Goal: Transaction & Acquisition: Purchase product/service

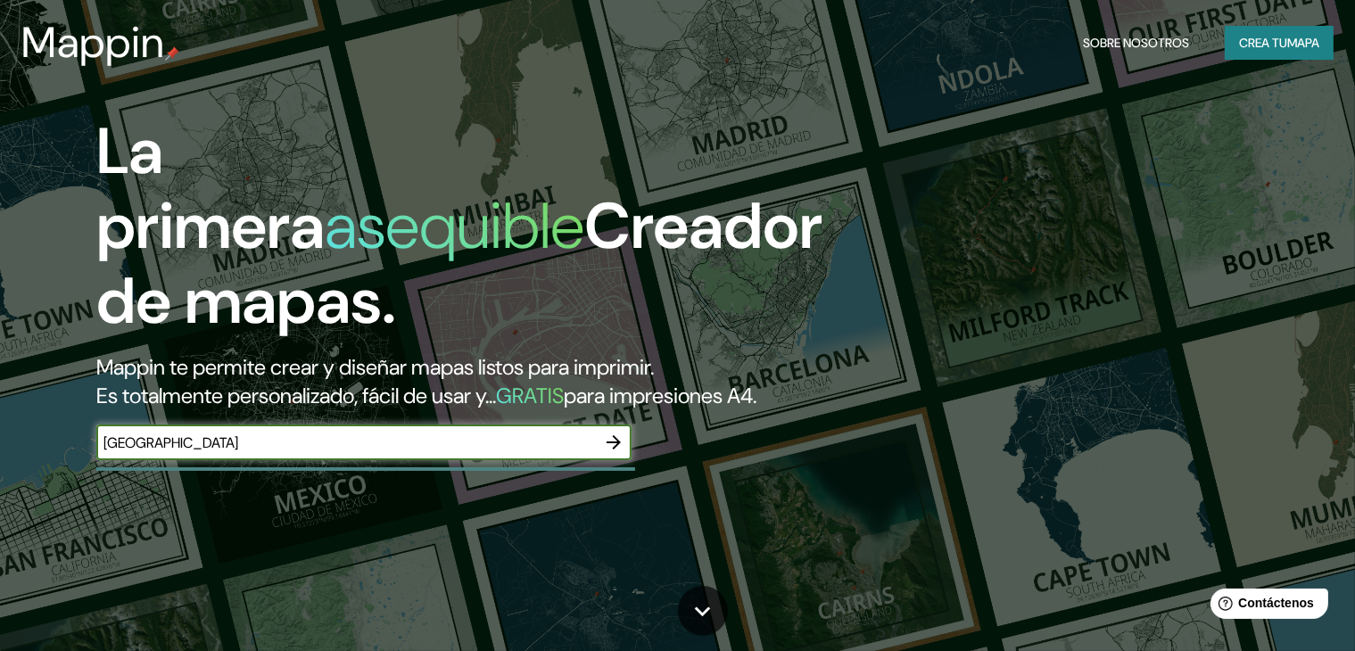
type input "[GEOGRAPHIC_DATA]"
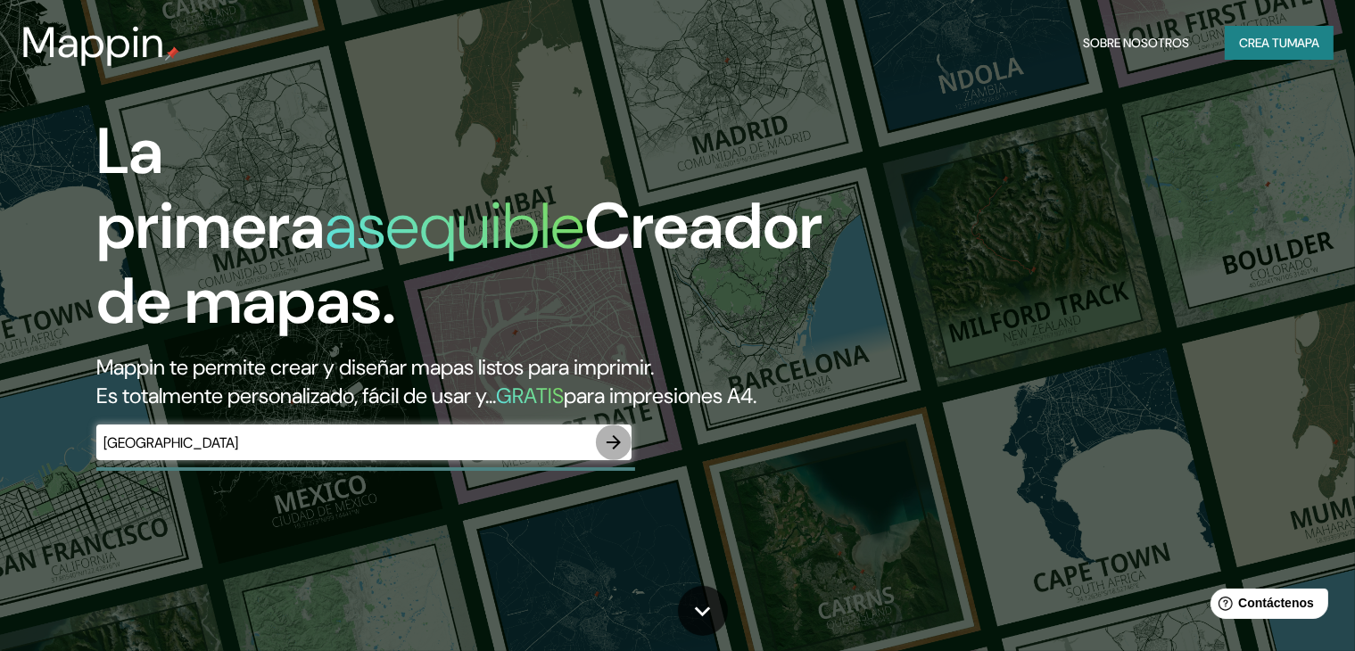
click at [618, 450] on icon "button" at bounding box center [614, 442] width 14 height 14
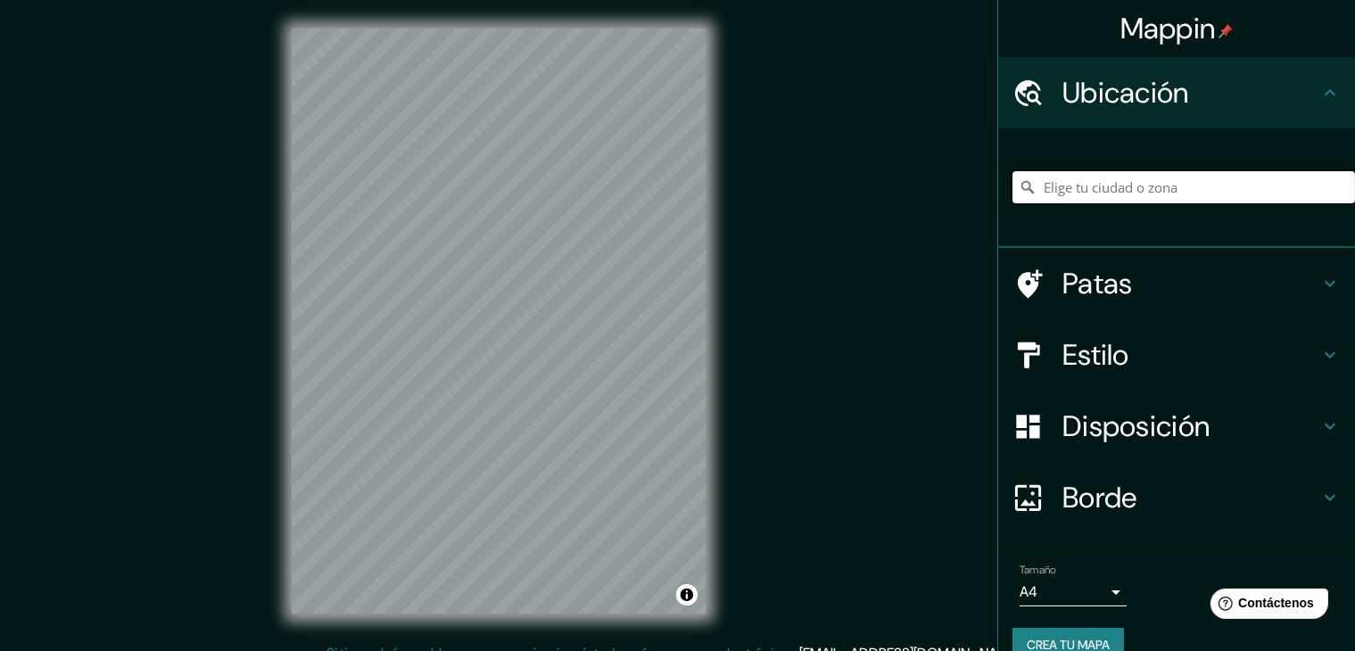
click at [1092, 186] on input "Elige tu ciudad o zona" at bounding box center [1184, 187] width 343 height 32
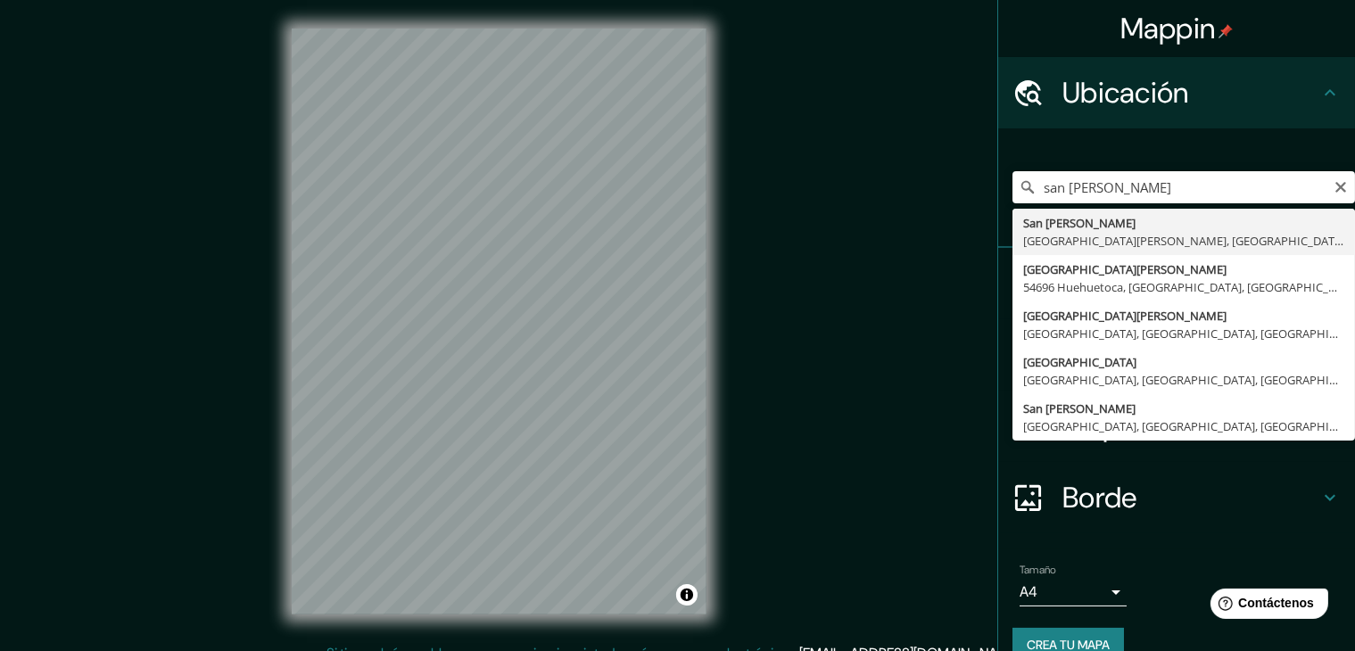
type input "[GEOGRAPHIC_DATA][PERSON_NAME], [GEOGRAPHIC_DATA][PERSON_NAME], [GEOGRAPHIC_DAT…"
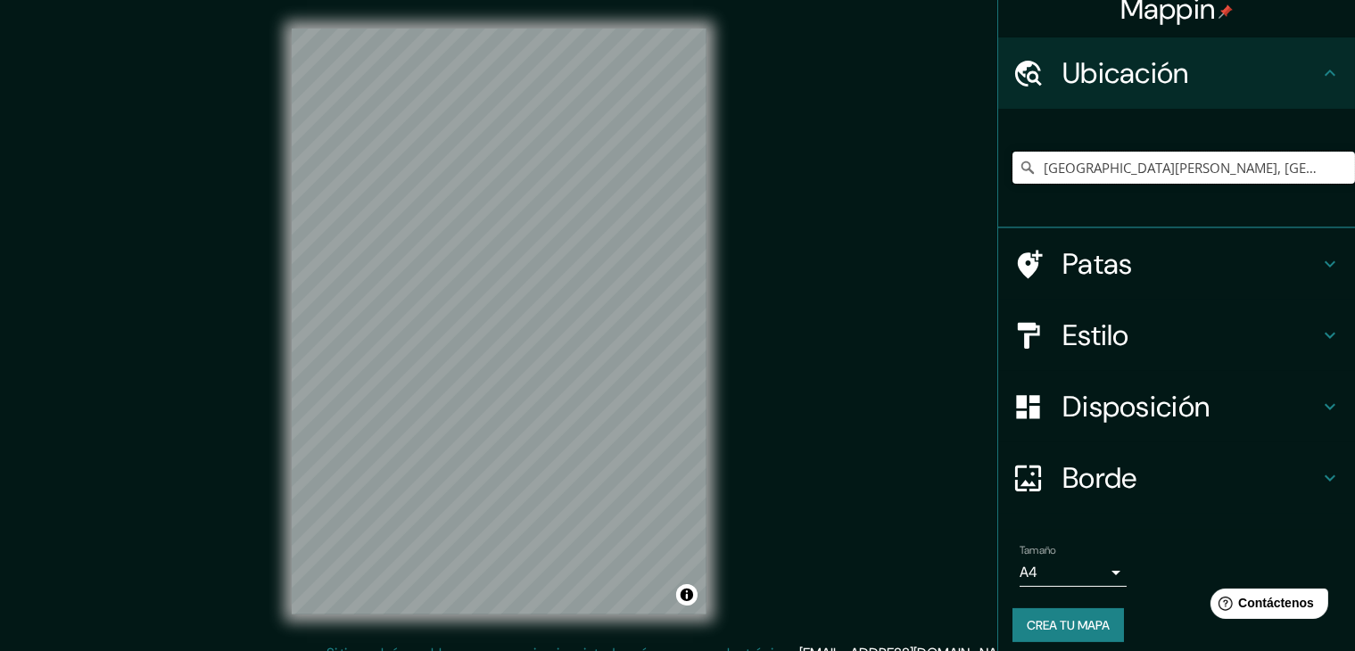
scroll to position [31, 0]
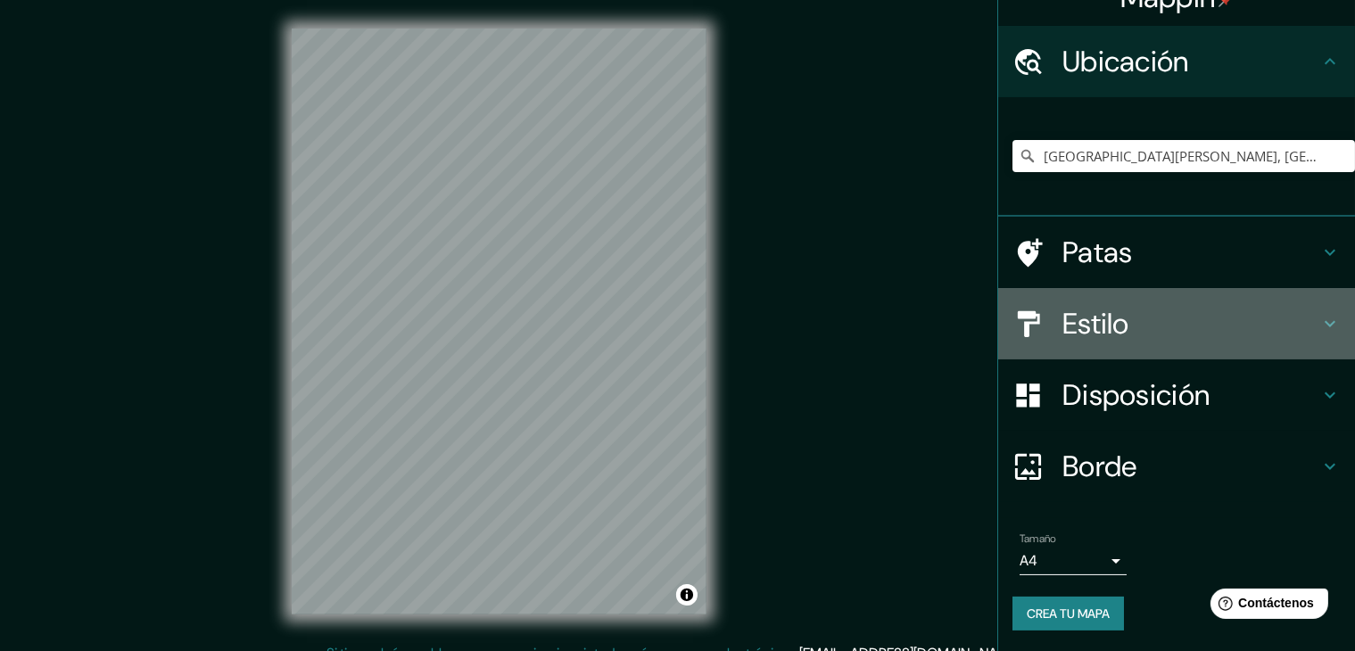
click at [1110, 316] on font "Estilo" at bounding box center [1096, 323] width 67 height 37
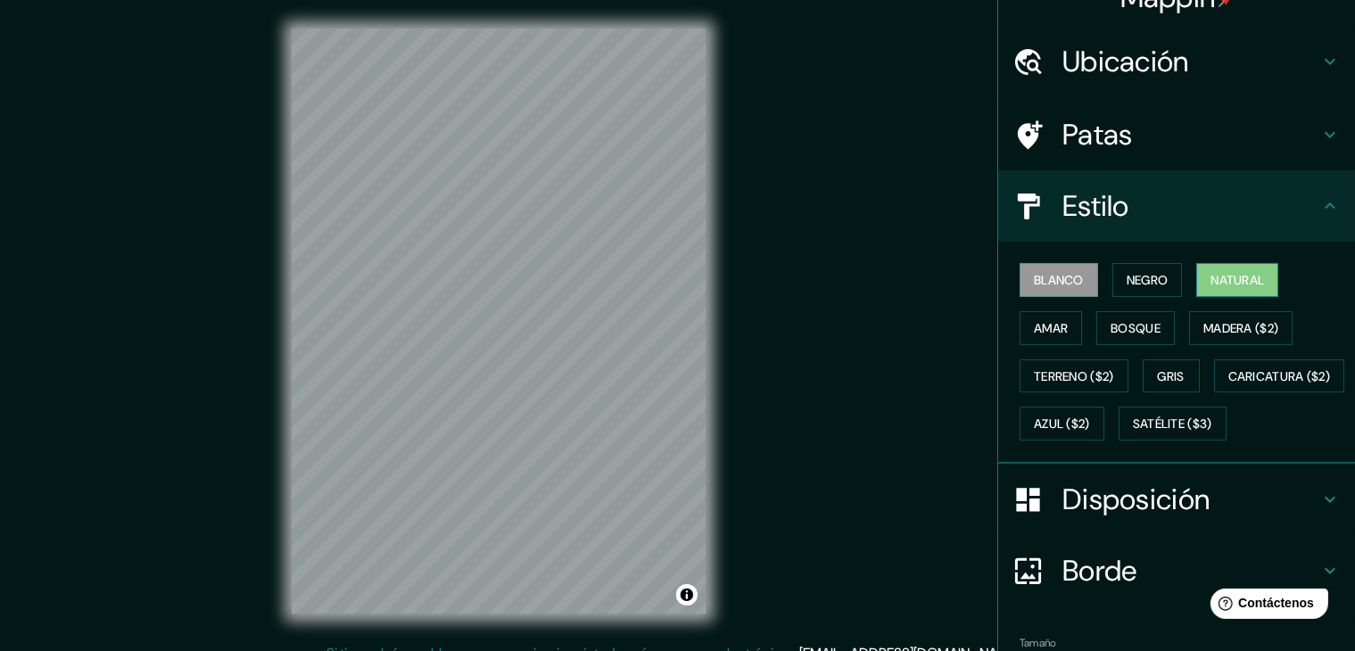
click at [1220, 263] on button "Natural" at bounding box center [1238, 280] width 82 height 34
click at [1116, 324] on font "Bosque" at bounding box center [1136, 328] width 50 height 16
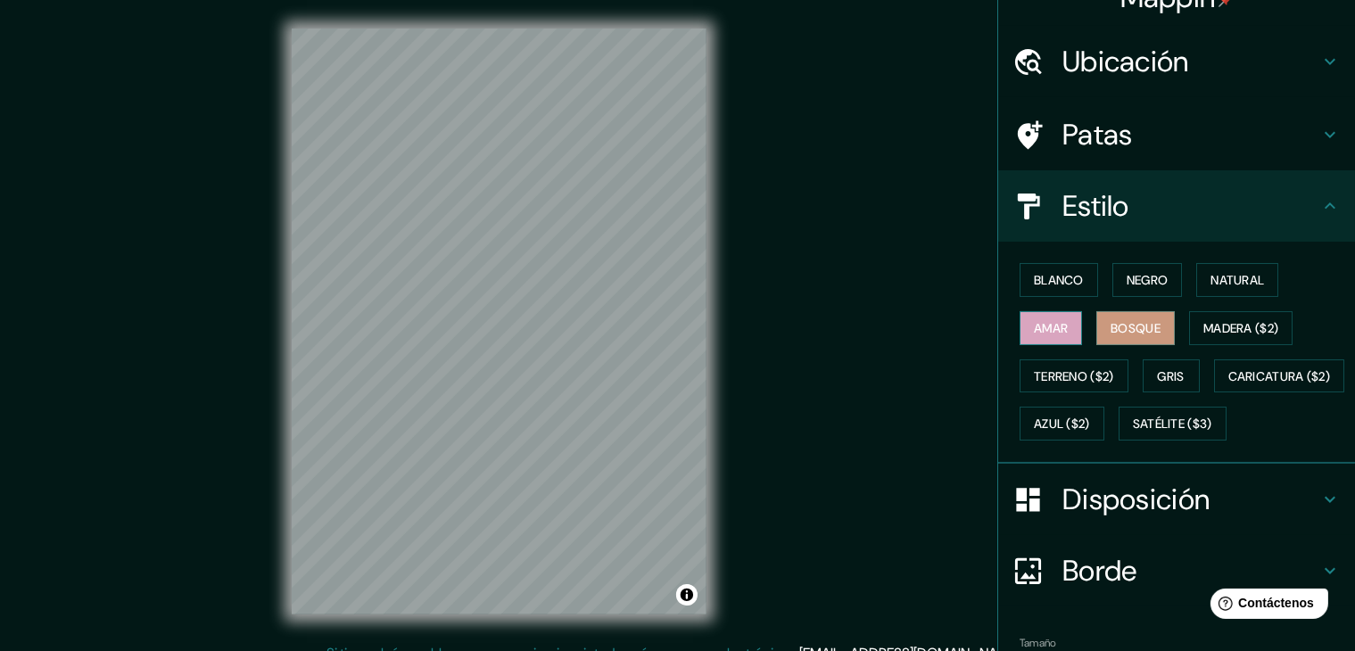
click at [1038, 329] on font "Amar" at bounding box center [1051, 328] width 34 height 16
click at [1127, 278] on font "Negro" at bounding box center [1148, 280] width 42 height 16
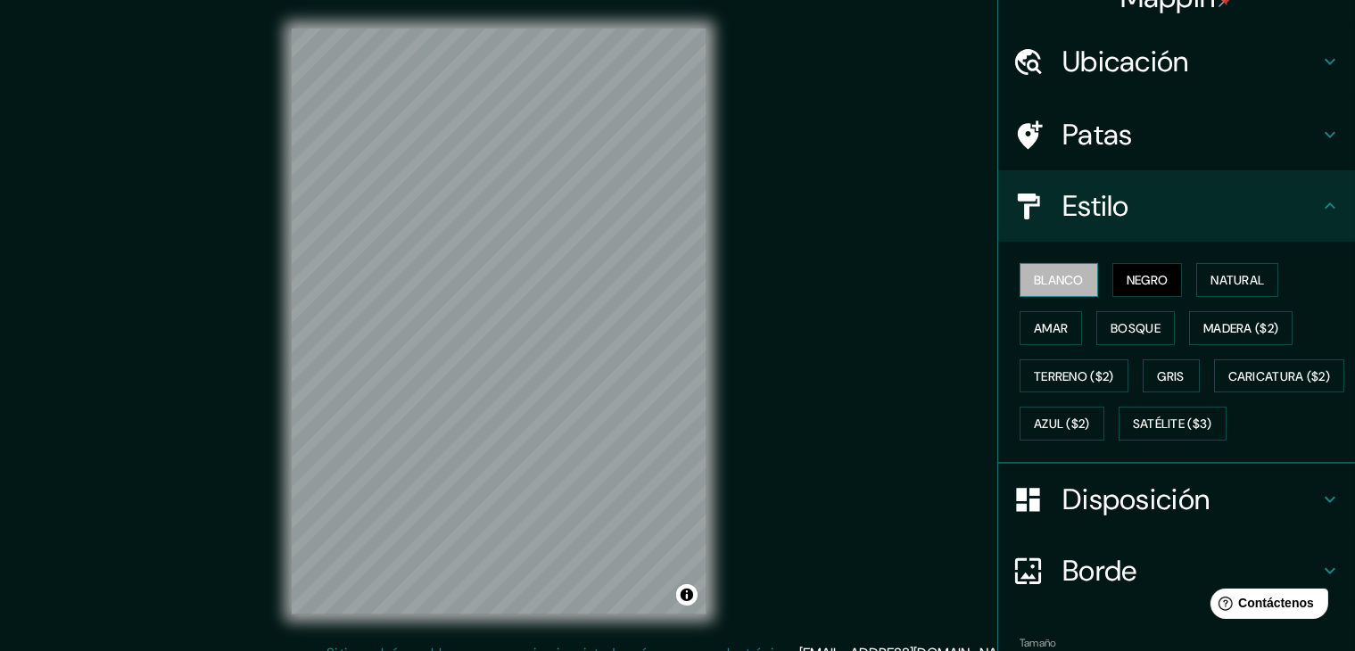
click at [1045, 290] on font "Blanco" at bounding box center [1059, 280] width 50 height 23
click at [1235, 278] on font "Natural" at bounding box center [1238, 280] width 54 height 16
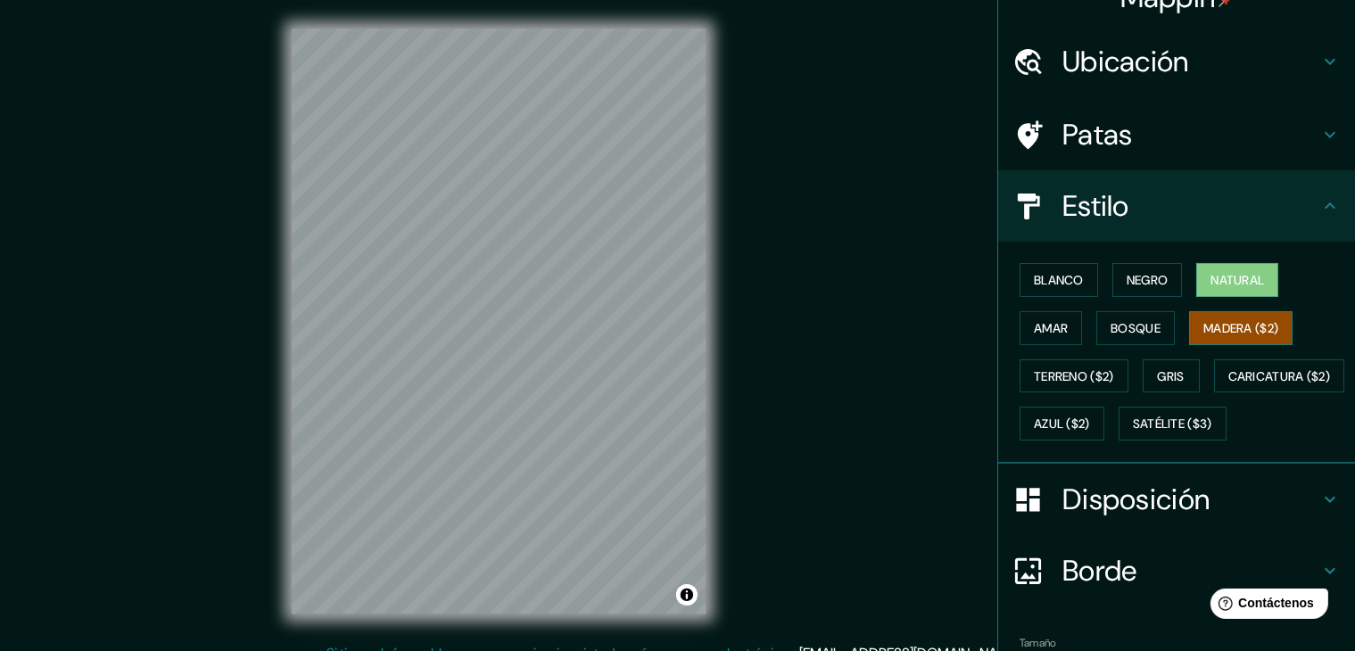
click at [1221, 326] on font "Madera ($2)" at bounding box center [1241, 328] width 75 height 16
click at [1229, 385] on font "Caricatura ($2)" at bounding box center [1280, 377] width 103 height 16
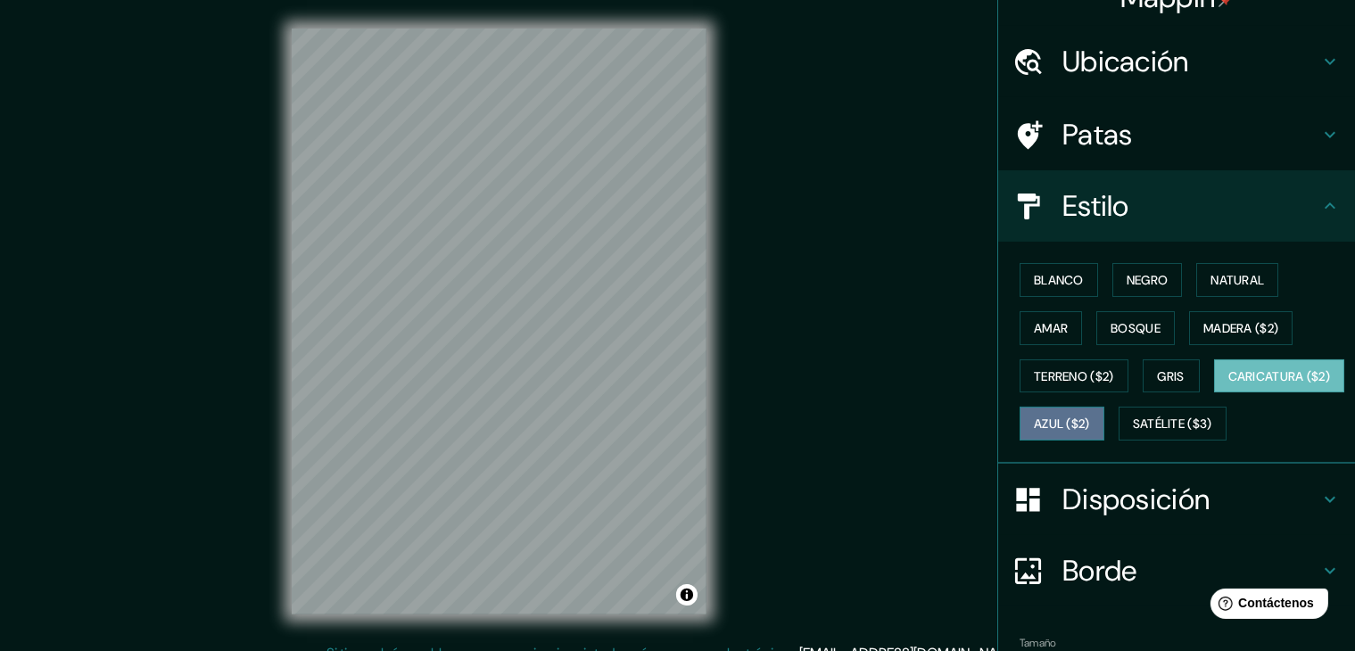
click at [1090, 419] on font "Azul ($2)" at bounding box center [1062, 425] width 56 height 16
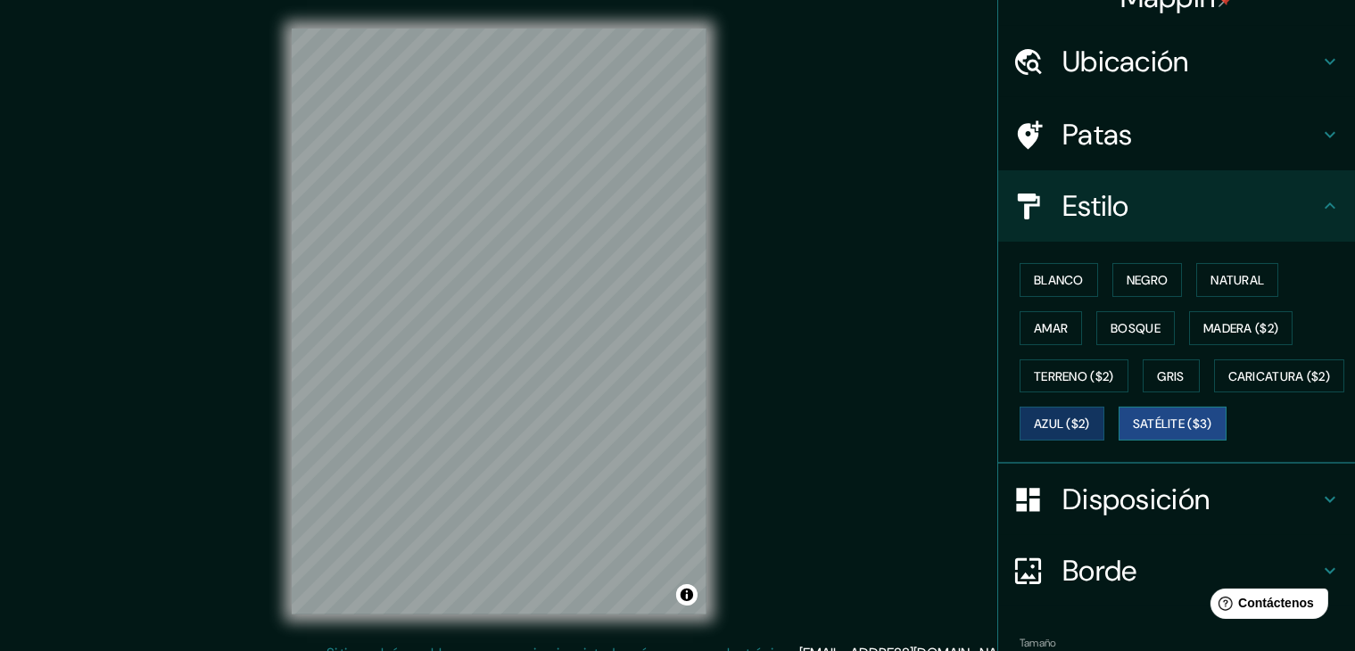
click at [1133, 433] on font "Satélite ($3)" at bounding box center [1172, 425] width 79 height 16
click at [1257, 215] on h4 "Estilo" at bounding box center [1191, 206] width 257 height 36
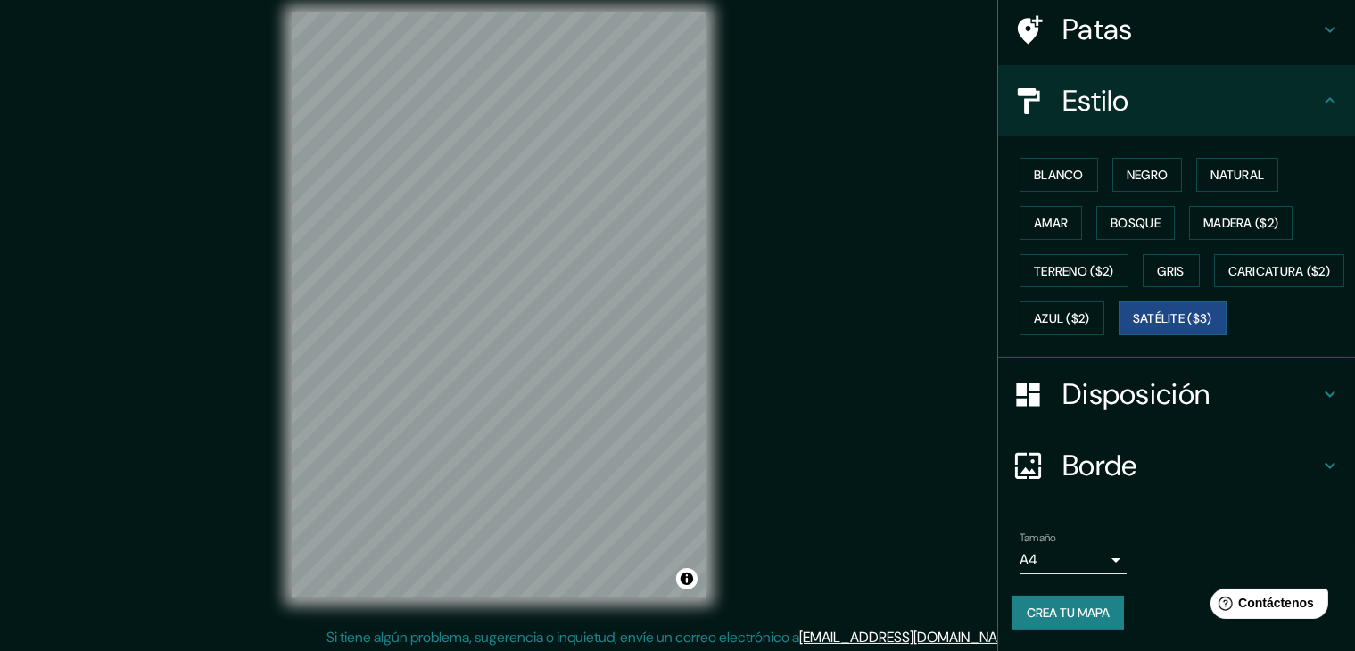
scroll to position [21, 0]
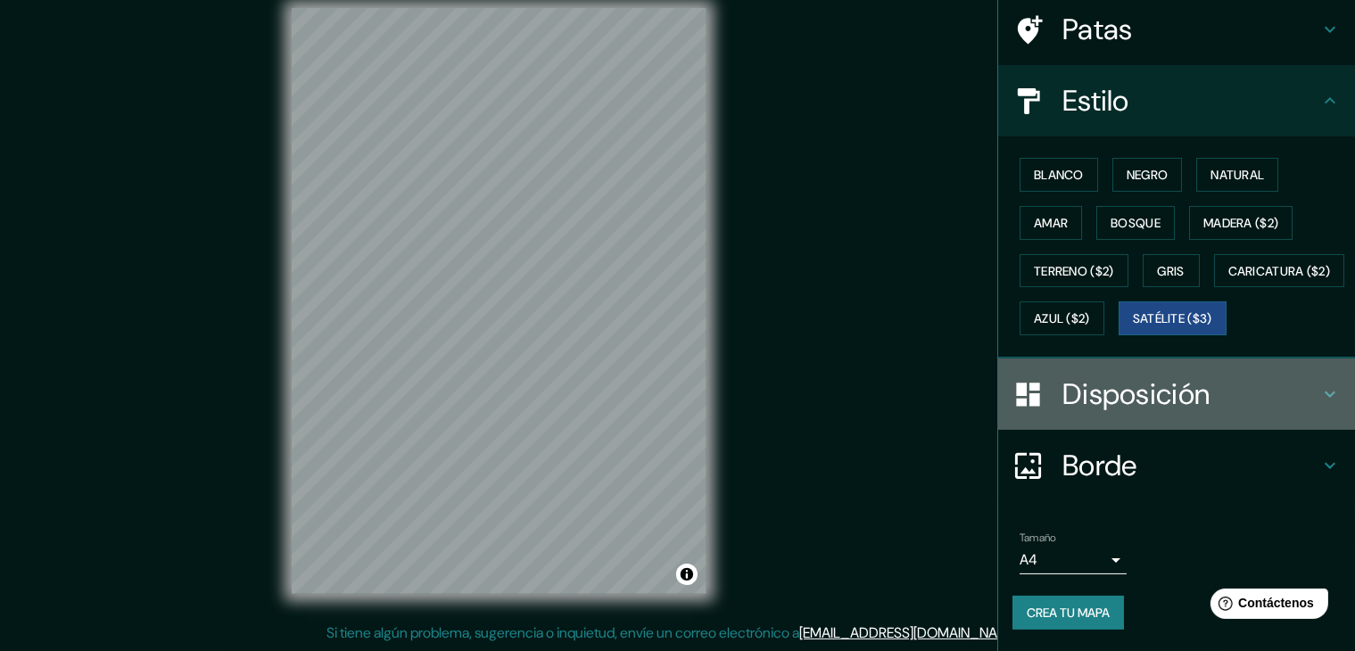
click at [1224, 397] on h4 "Disposición" at bounding box center [1191, 395] width 257 height 36
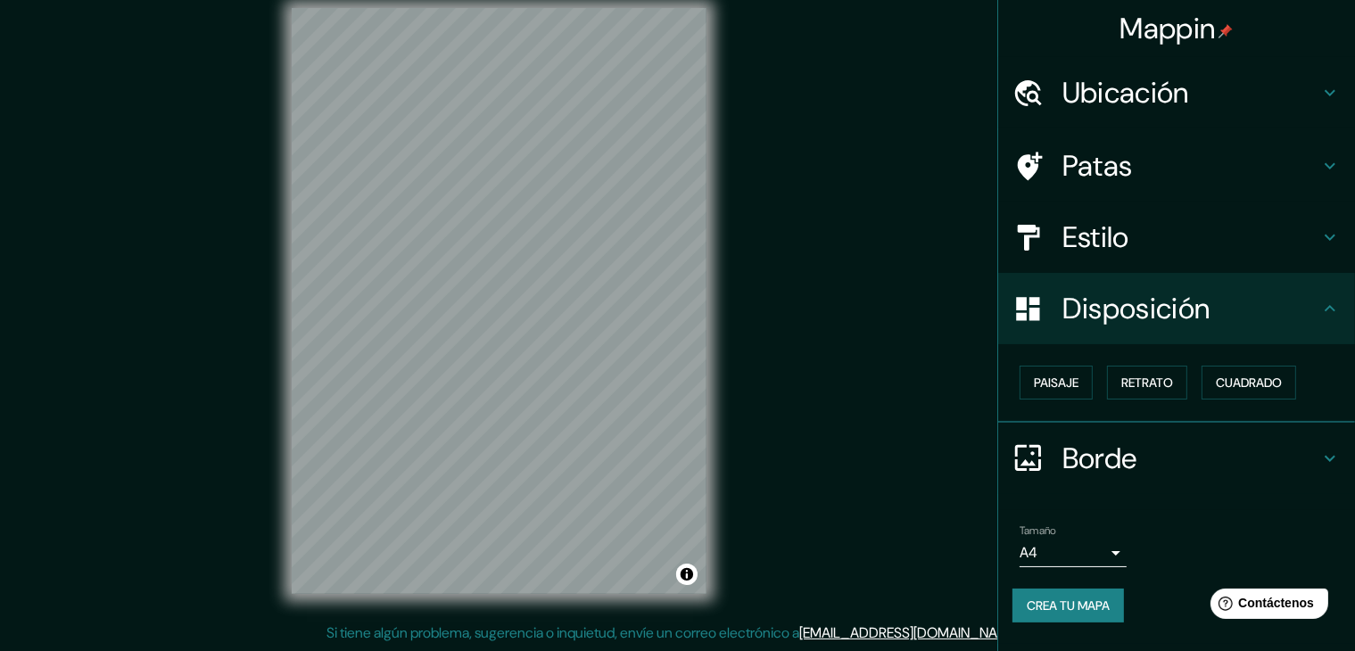
scroll to position [0, 0]
click at [1085, 385] on button "Paisaje" at bounding box center [1056, 383] width 73 height 34
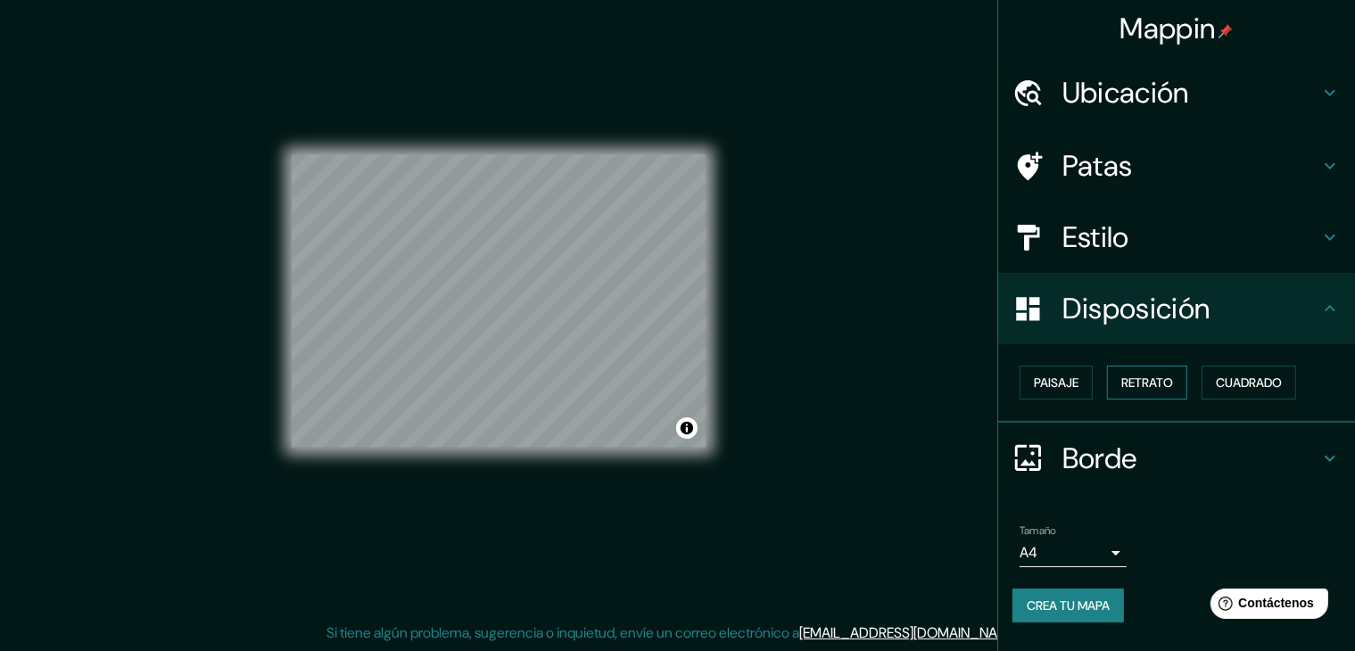
click at [1157, 383] on font "Retrato" at bounding box center [1148, 383] width 52 height 16
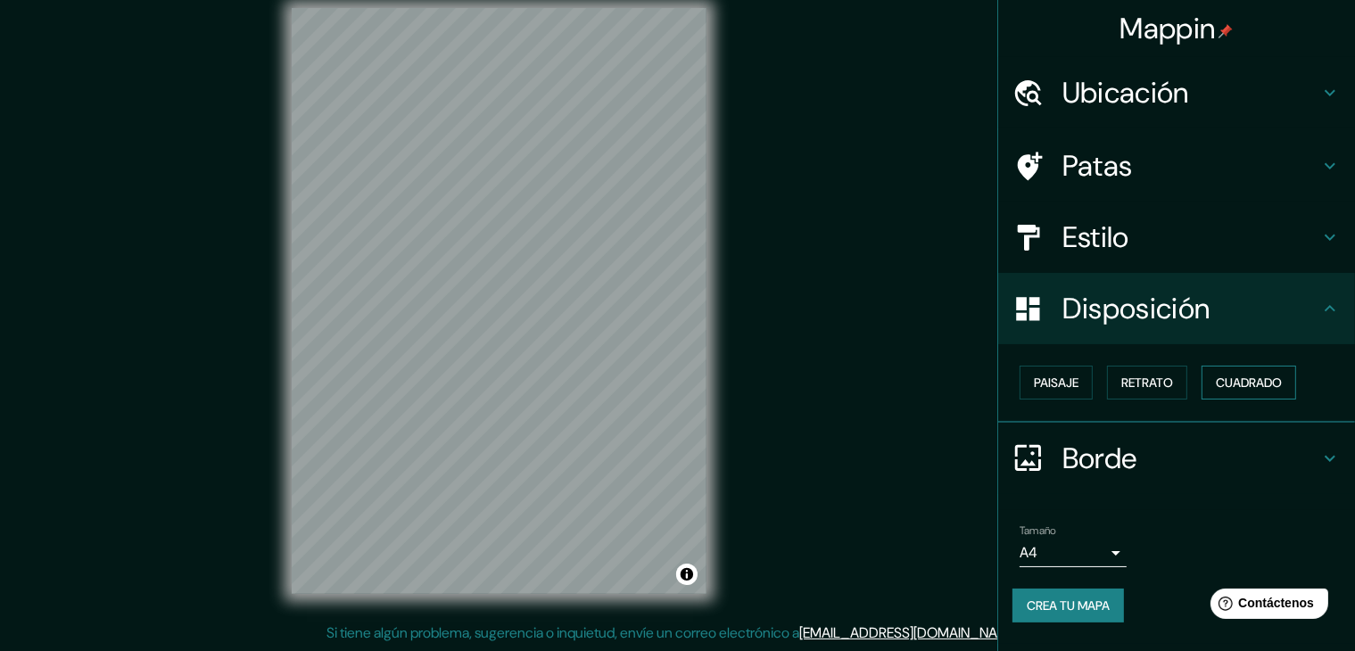
click at [1237, 378] on font "Cuadrado" at bounding box center [1249, 383] width 66 height 16
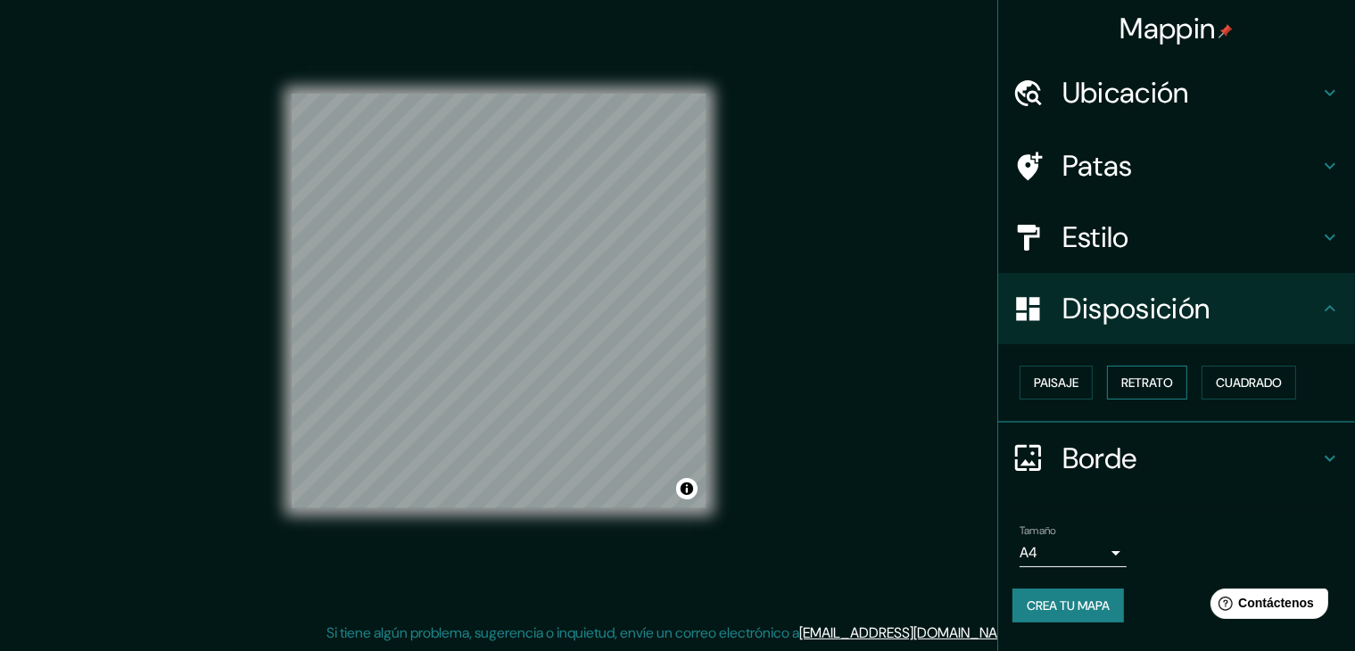
click at [1147, 383] on font "Retrato" at bounding box center [1148, 383] width 52 height 16
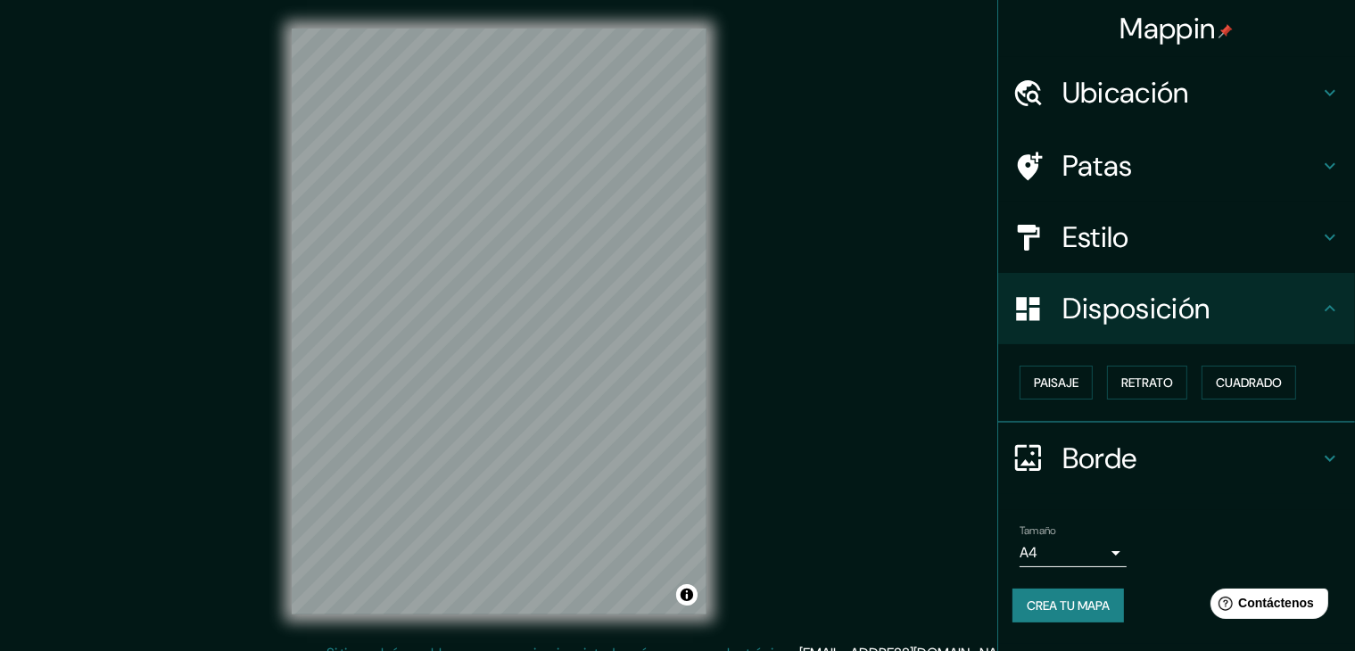
click at [1121, 169] on font "Patas" at bounding box center [1098, 165] width 70 height 37
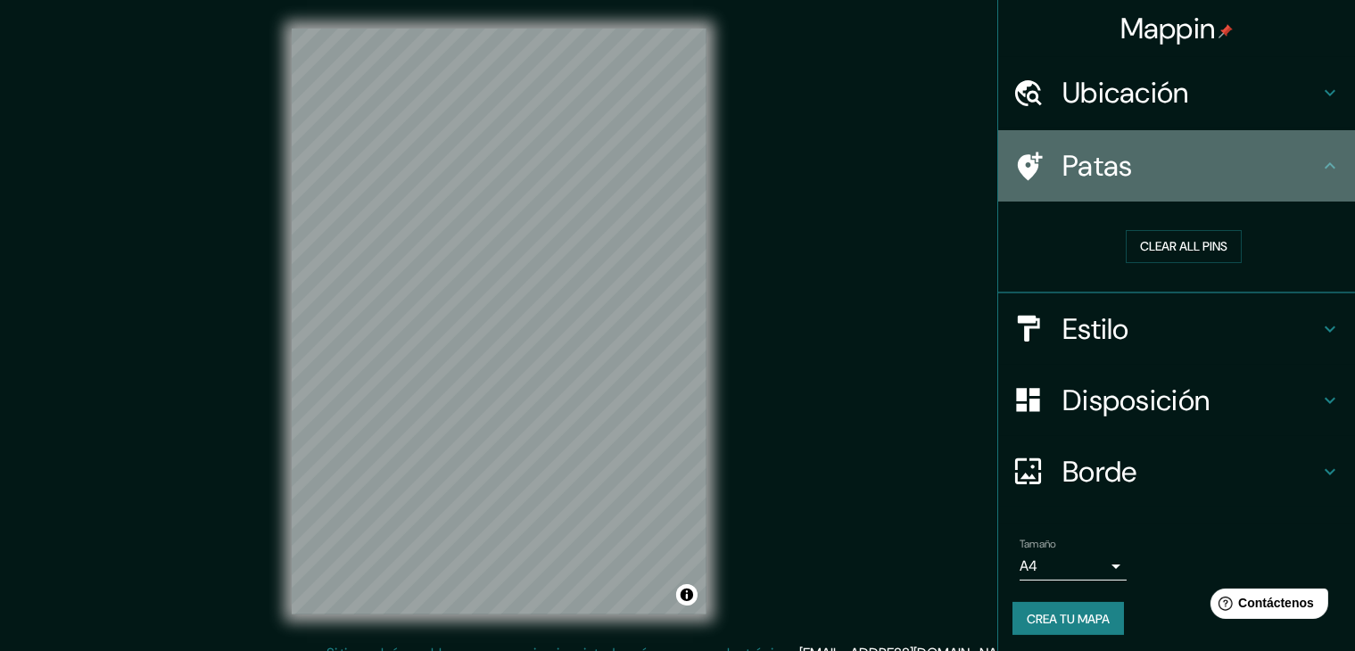
click at [1121, 169] on h4 "Patas" at bounding box center [1191, 166] width 257 height 36
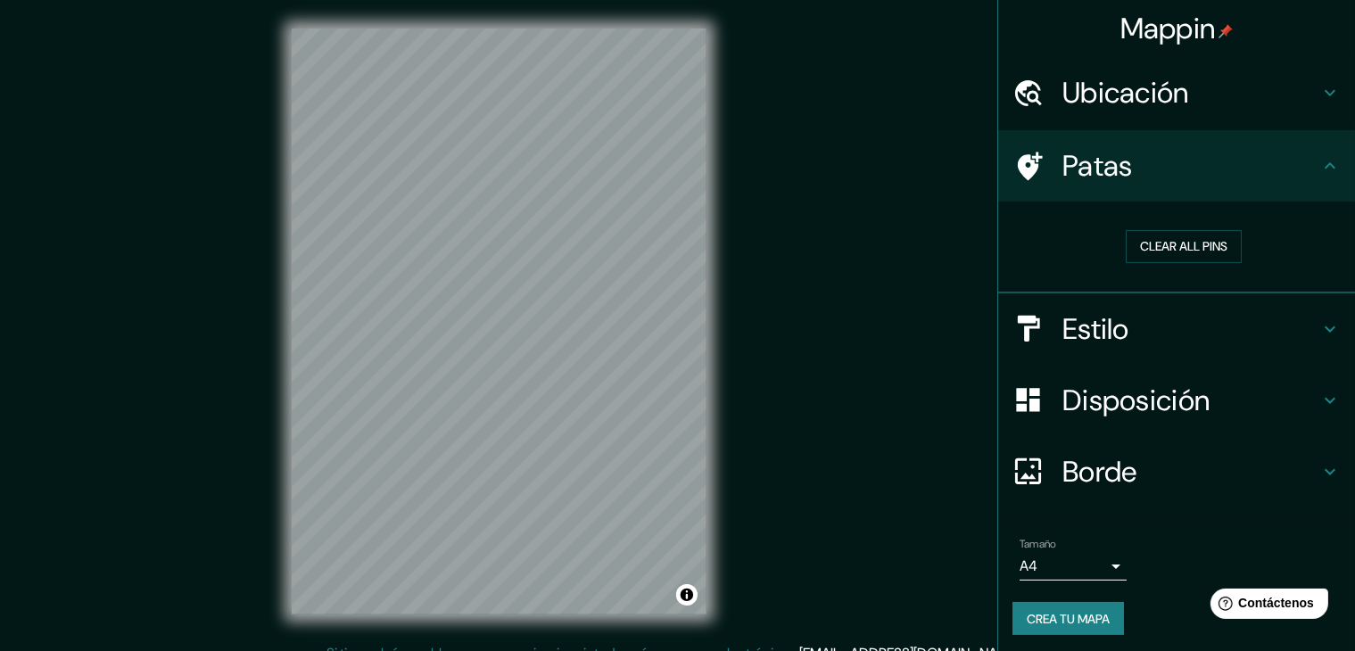
click at [1135, 107] on font "Ubicación" at bounding box center [1126, 92] width 127 height 37
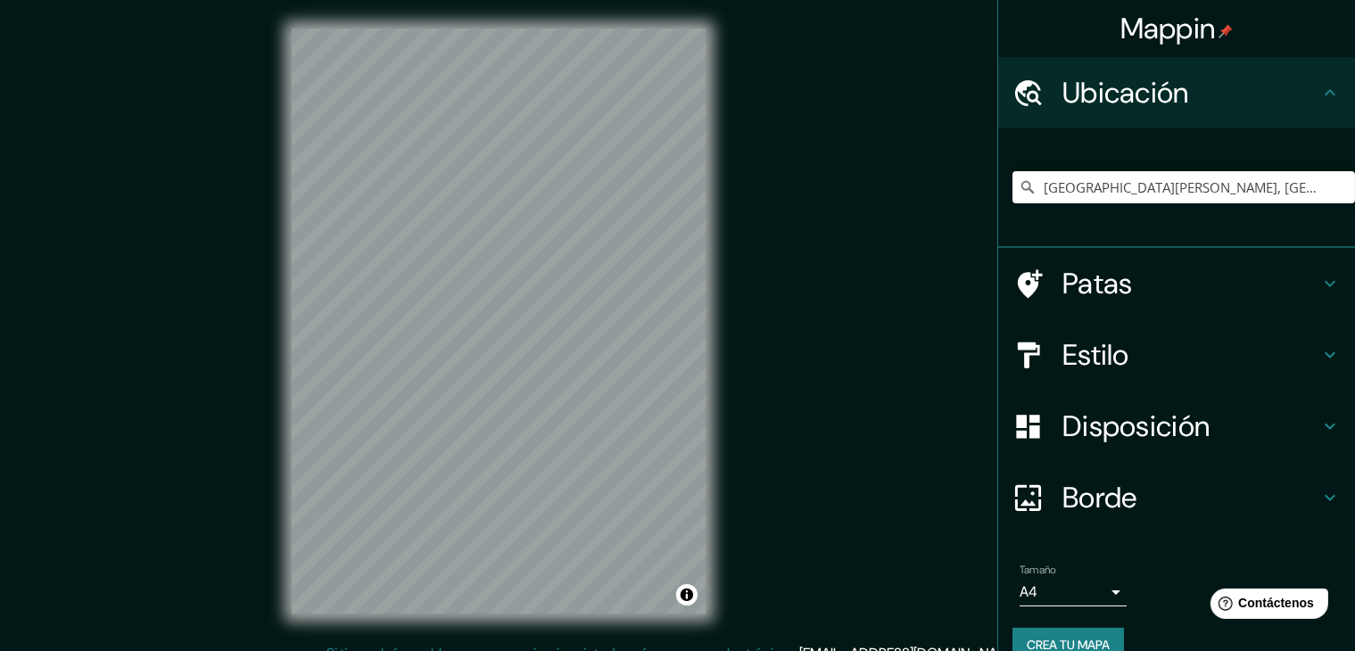
click at [1053, 48] on div "Mappin" at bounding box center [1176, 28] width 357 height 57
click at [1074, 358] on font "Estilo" at bounding box center [1096, 354] width 67 height 37
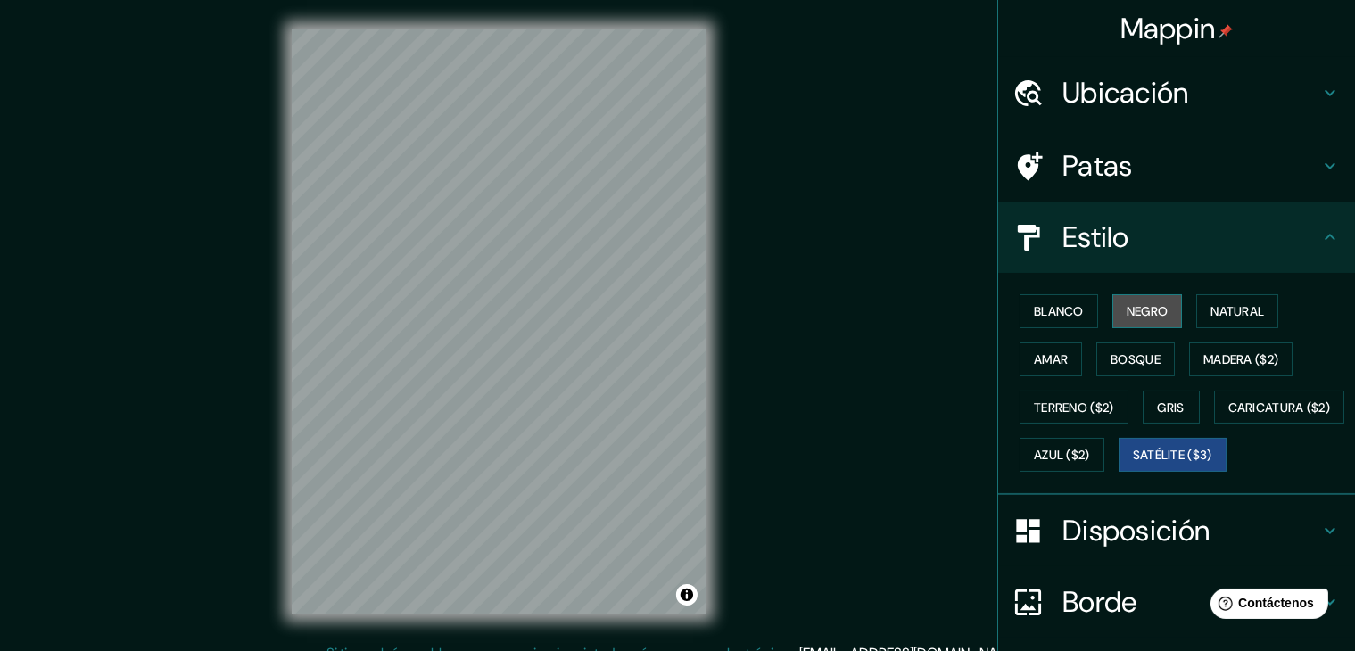
click at [1128, 311] on font "Negro" at bounding box center [1148, 311] width 42 height 16
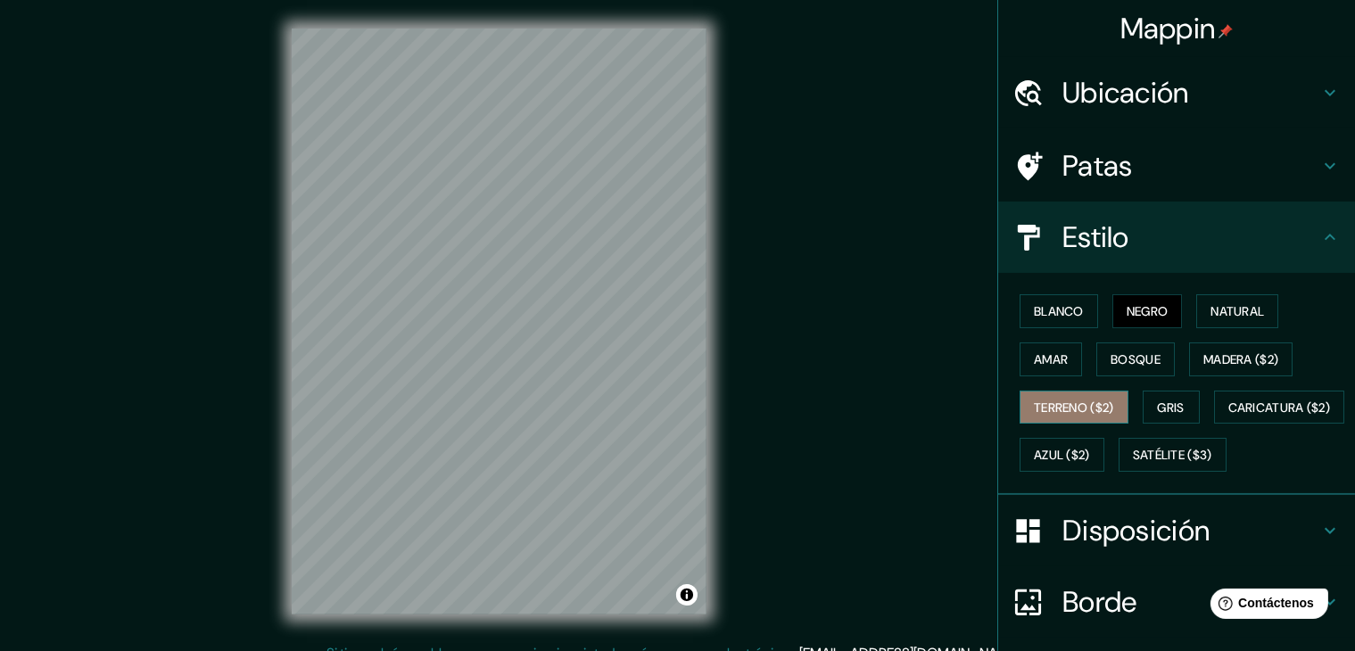
click at [1042, 418] on button "Terreno ($2)" at bounding box center [1074, 408] width 109 height 34
click at [1123, 352] on font "Bosque" at bounding box center [1136, 360] width 50 height 16
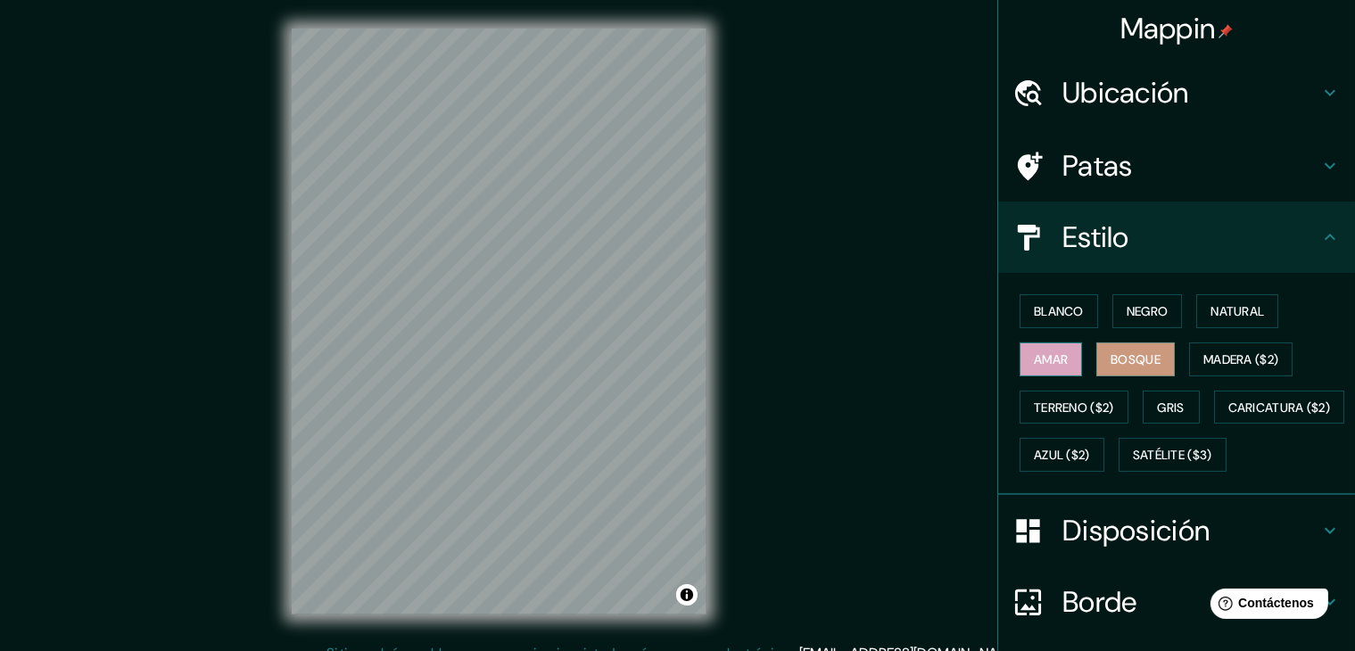
click at [1047, 352] on font "Amar" at bounding box center [1051, 360] width 34 height 16
click at [1215, 313] on font "Natural" at bounding box center [1238, 311] width 54 height 16
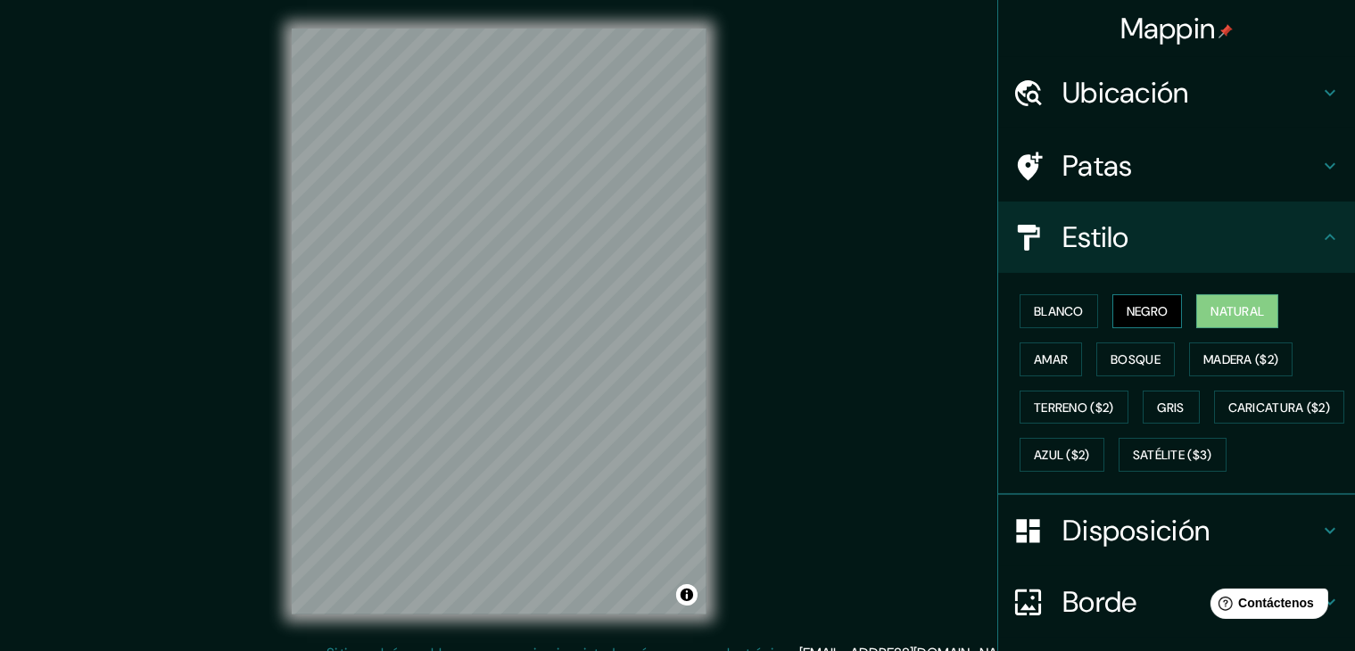
click at [1151, 311] on font "Negro" at bounding box center [1148, 311] width 42 height 16
click at [1133, 467] on font "Satélite ($3)" at bounding box center [1172, 454] width 79 height 23
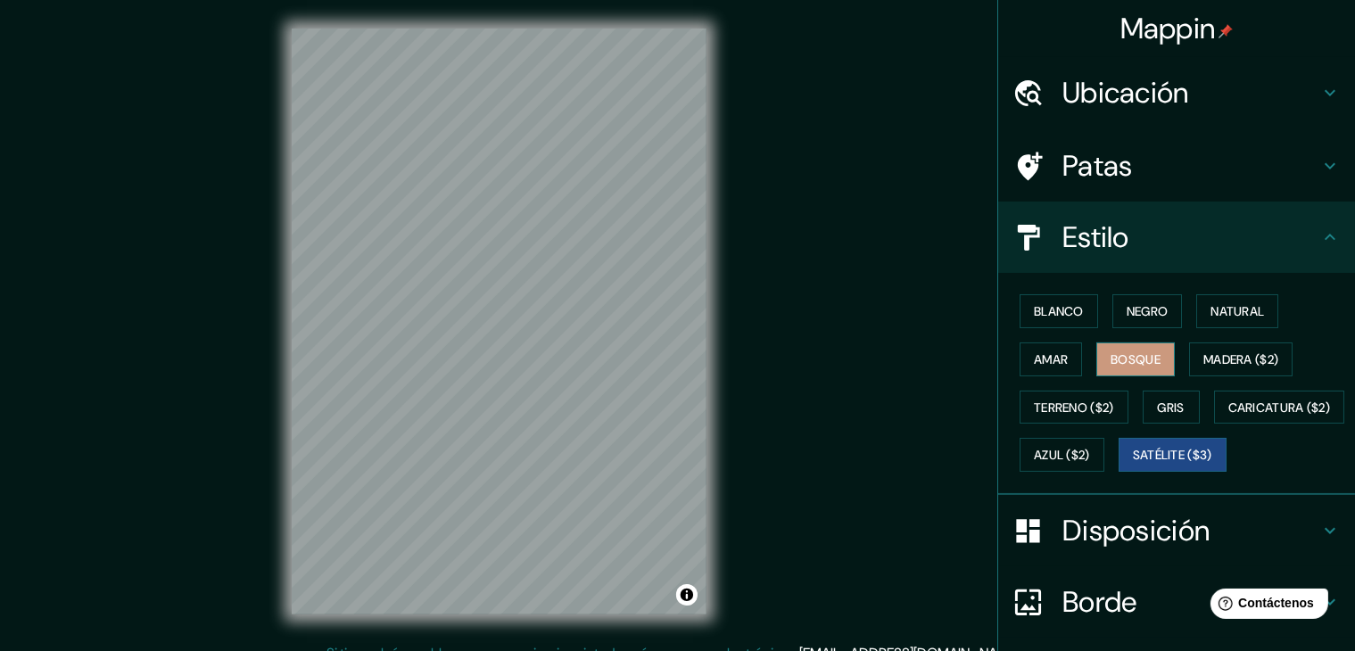
click at [1111, 352] on font "Bosque" at bounding box center [1136, 360] width 50 height 16
click at [1238, 314] on font "Natural" at bounding box center [1238, 311] width 54 height 16
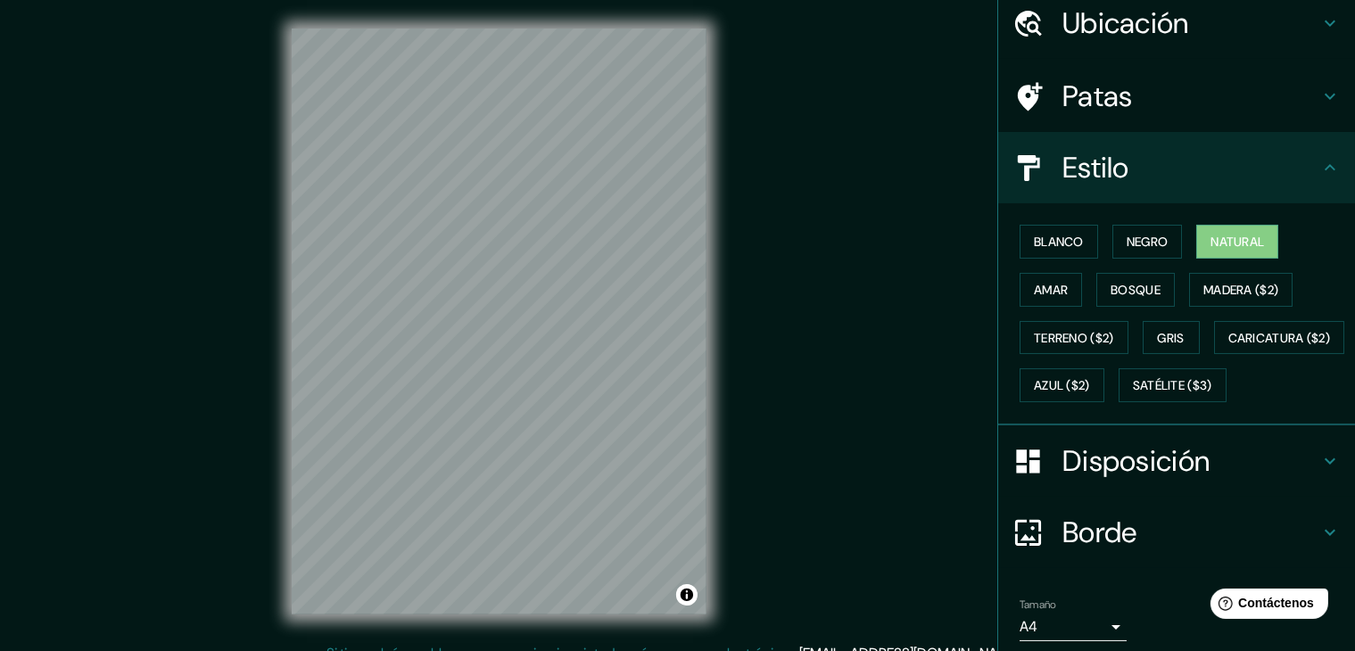
scroll to position [178, 0]
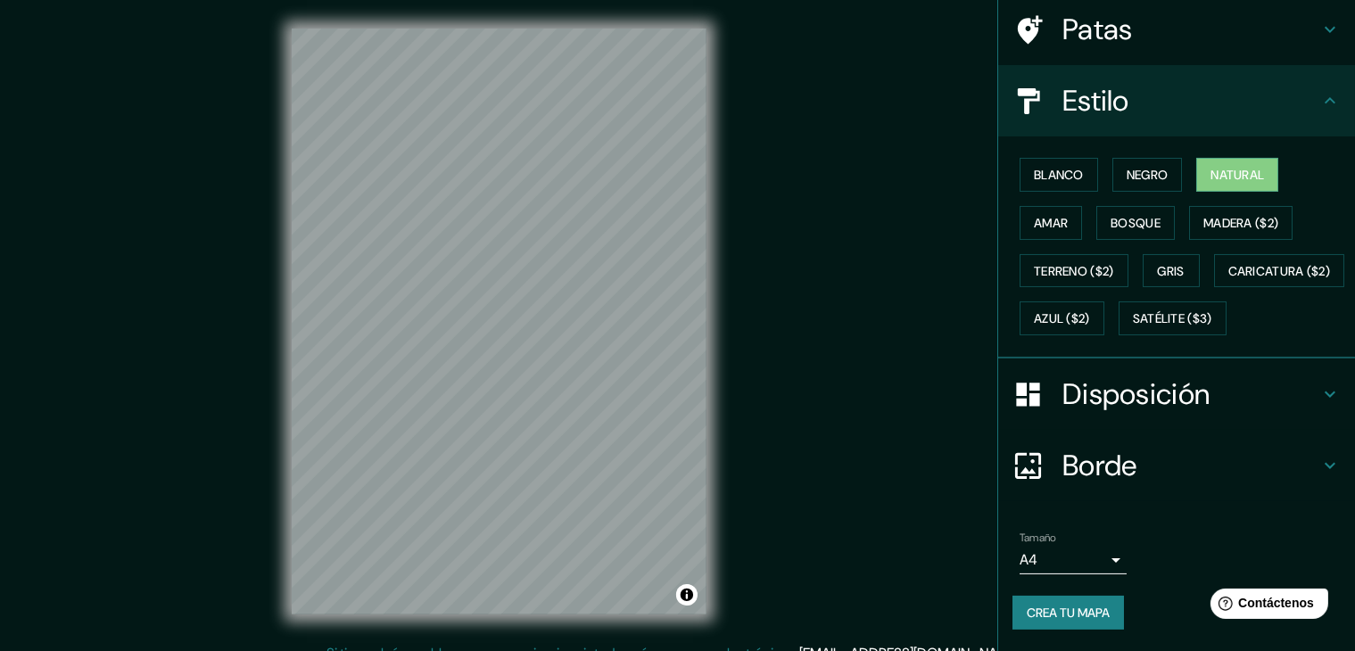
click at [1157, 398] on font "Disposición" at bounding box center [1136, 394] width 147 height 37
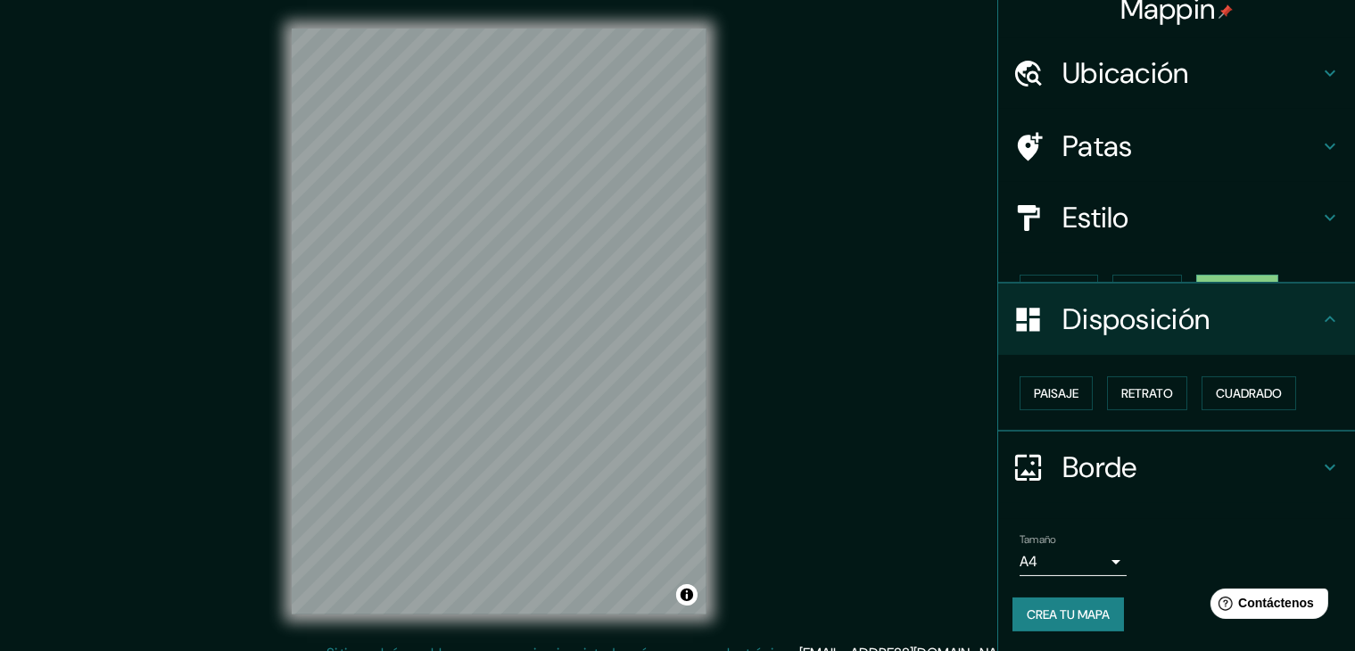
scroll to position [0, 0]
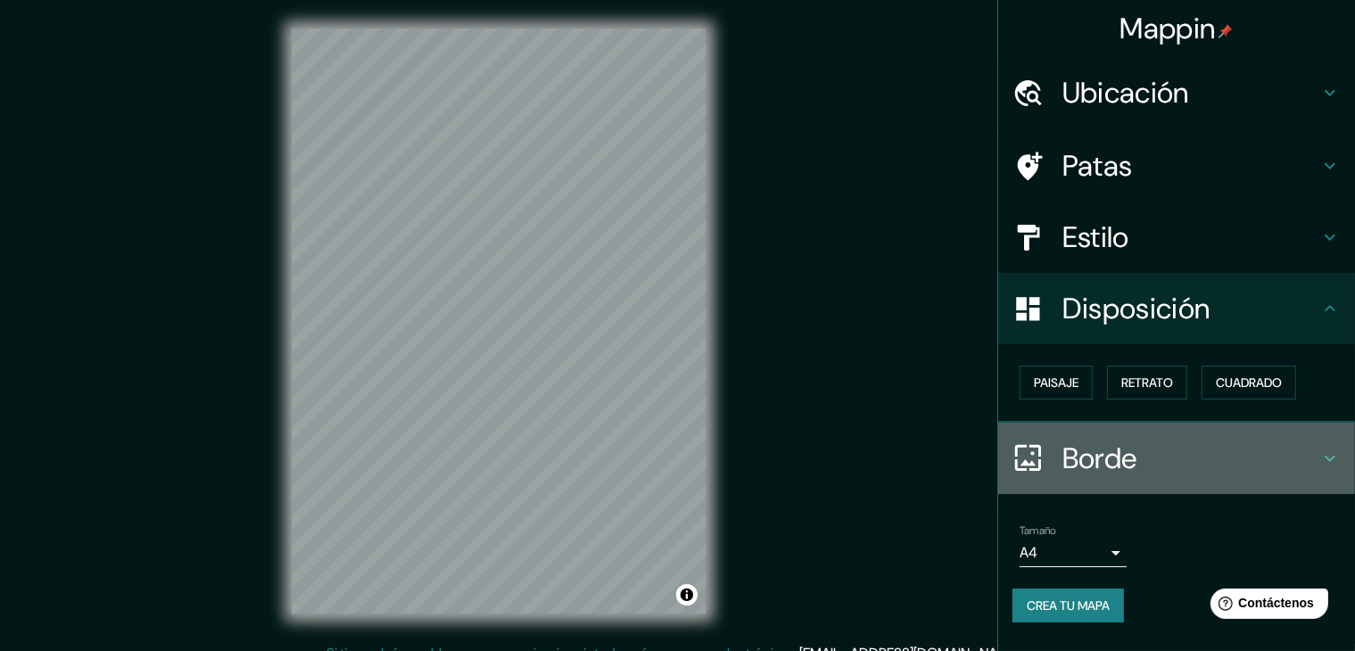
click at [1078, 454] on font "Borde" at bounding box center [1100, 458] width 75 height 37
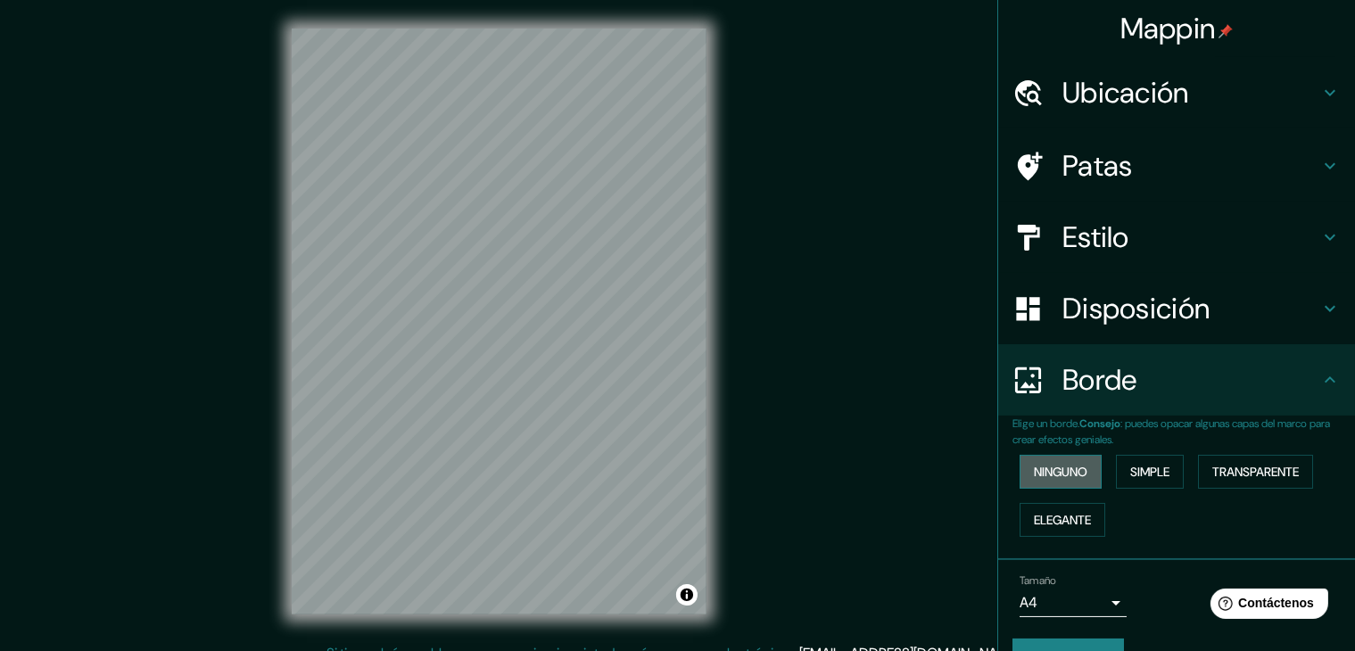
click at [1064, 474] on font "Ninguno" at bounding box center [1061, 472] width 54 height 16
click at [1060, 468] on font "Ninguno" at bounding box center [1061, 472] width 54 height 16
click at [1055, 518] on font "Elegante" at bounding box center [1062, 520] width 57 height 16
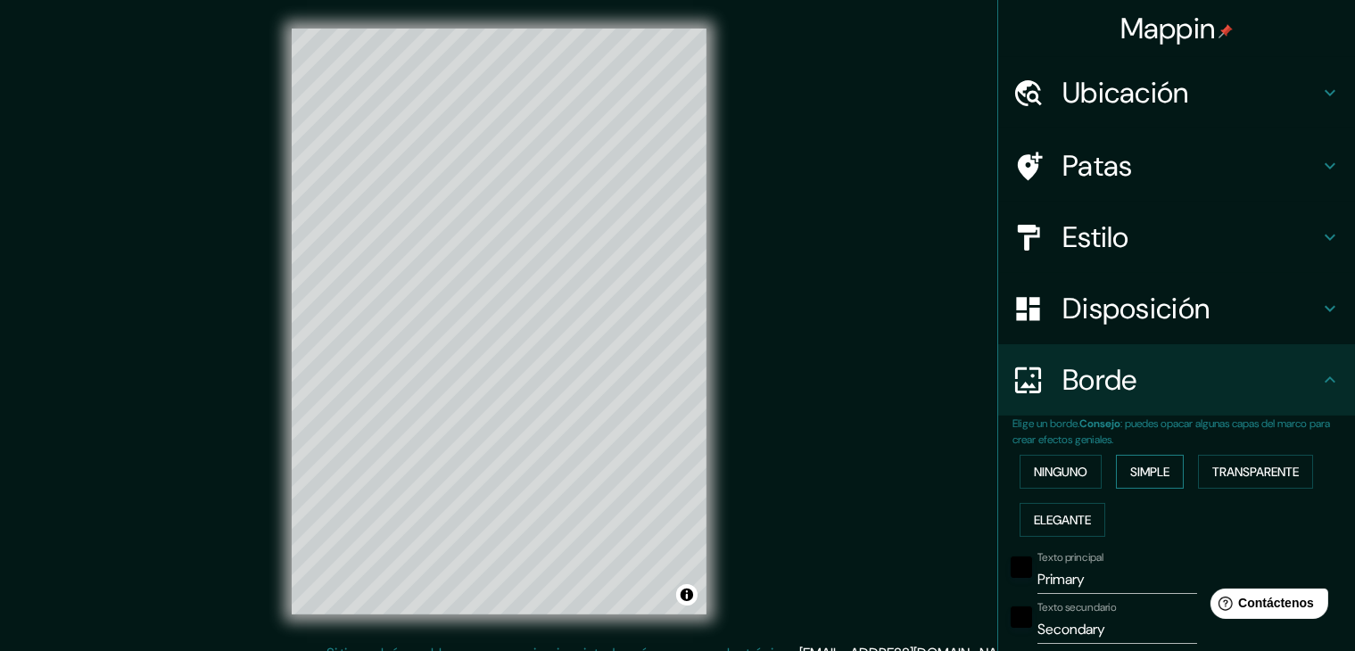
click at [1147, 474] on font "Simple" at bounding box center [1150, 472] width 39 height 16
click at [1236, 476] on font "Transparente" at bounding box center [1256, 472] width 87 height 16
click at [1050, 465] on font "Ninguno" at bounding box center [1061, 472] width 54 height 16
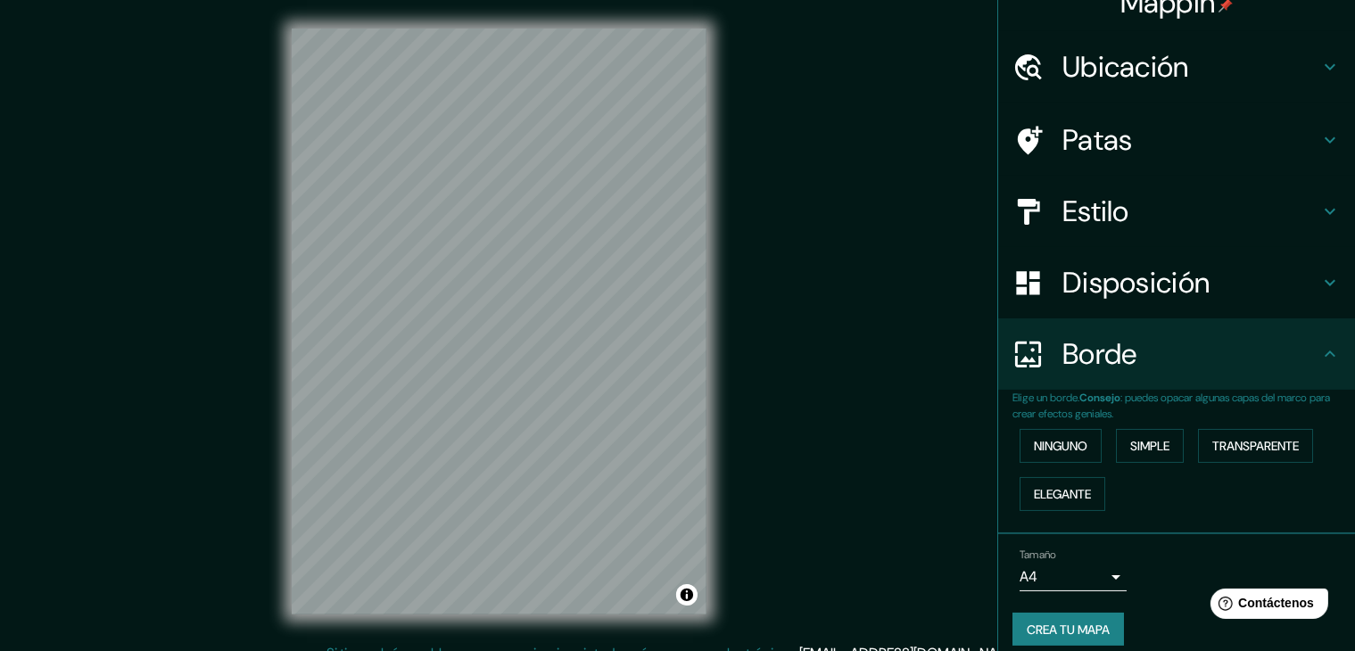
scroll to position [40, 0]
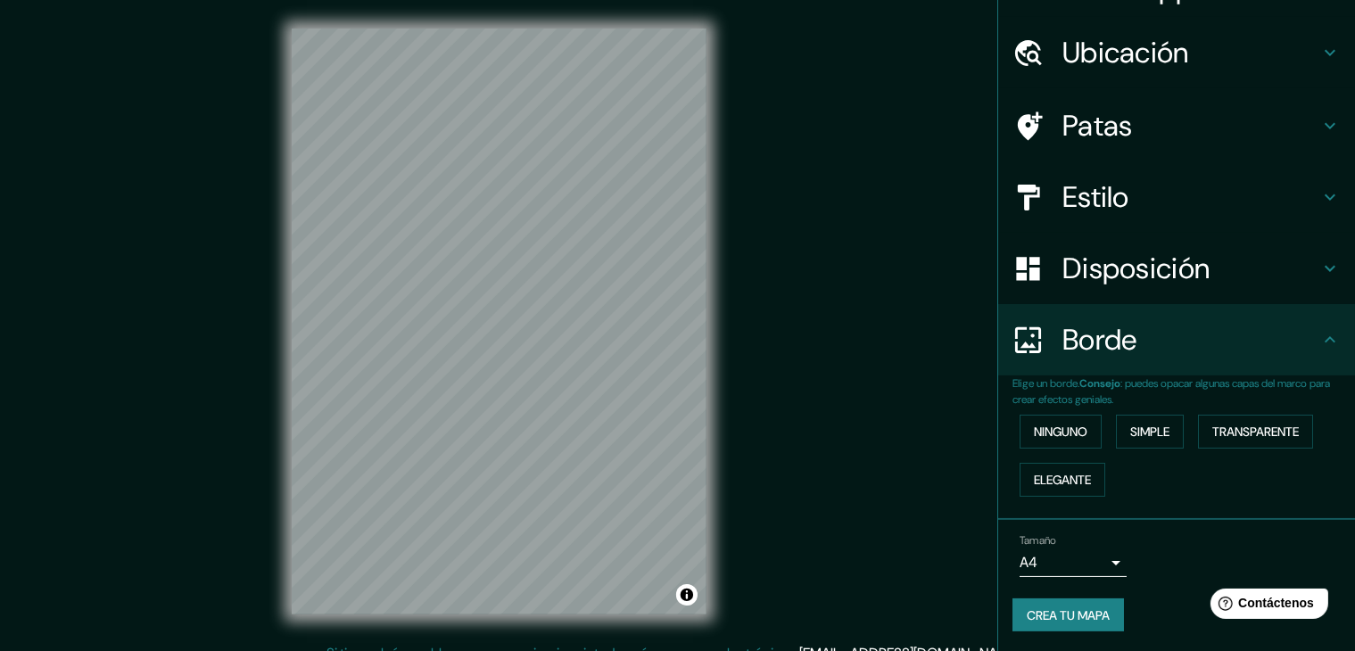
click at [1039, 609] on font "Crea tu mapa" at bounding box center [1068, 616] width 83 height 16
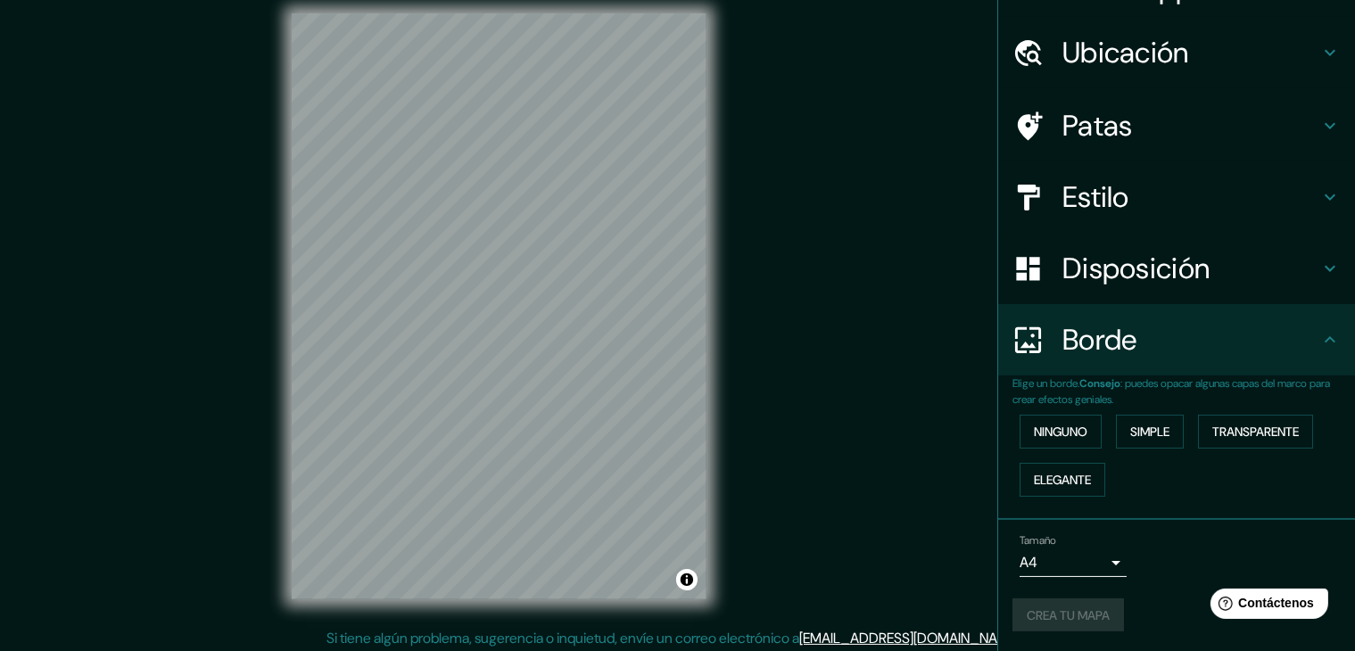
scroll to position [21, 0]
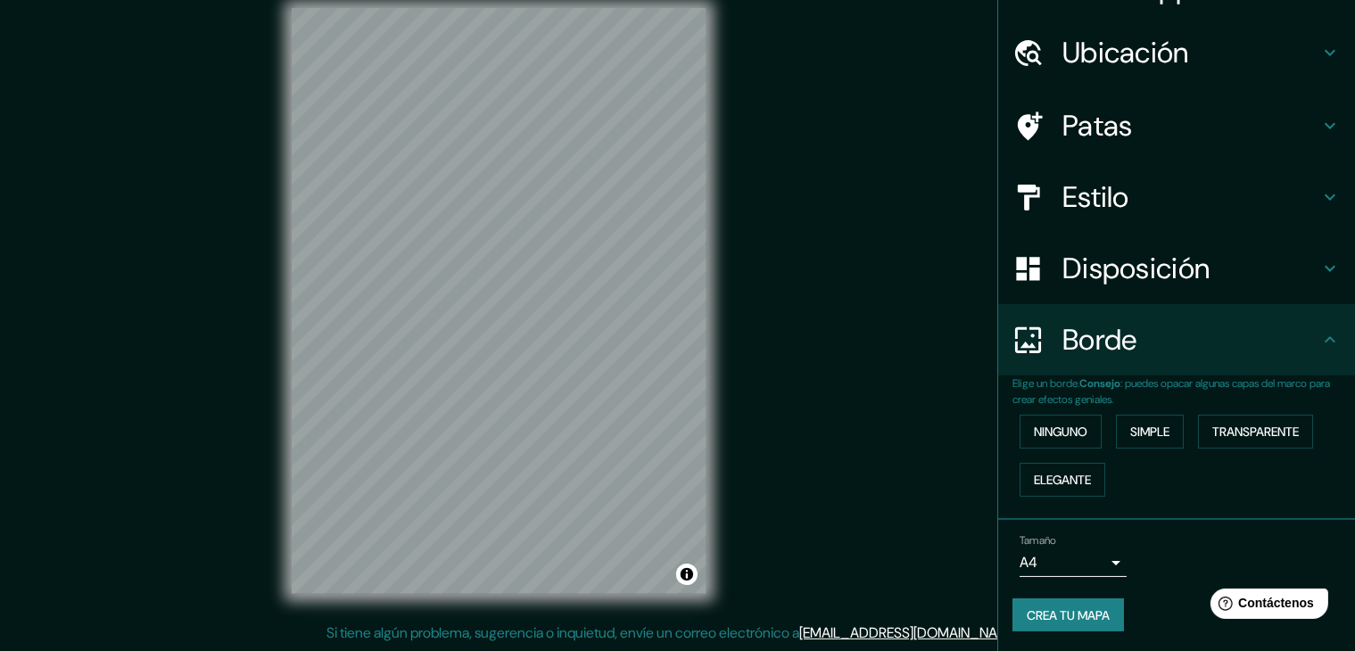
click at [1054, 608] on font "Crea tu mapa" at bounding box center [1068, 616] width 83 height 16
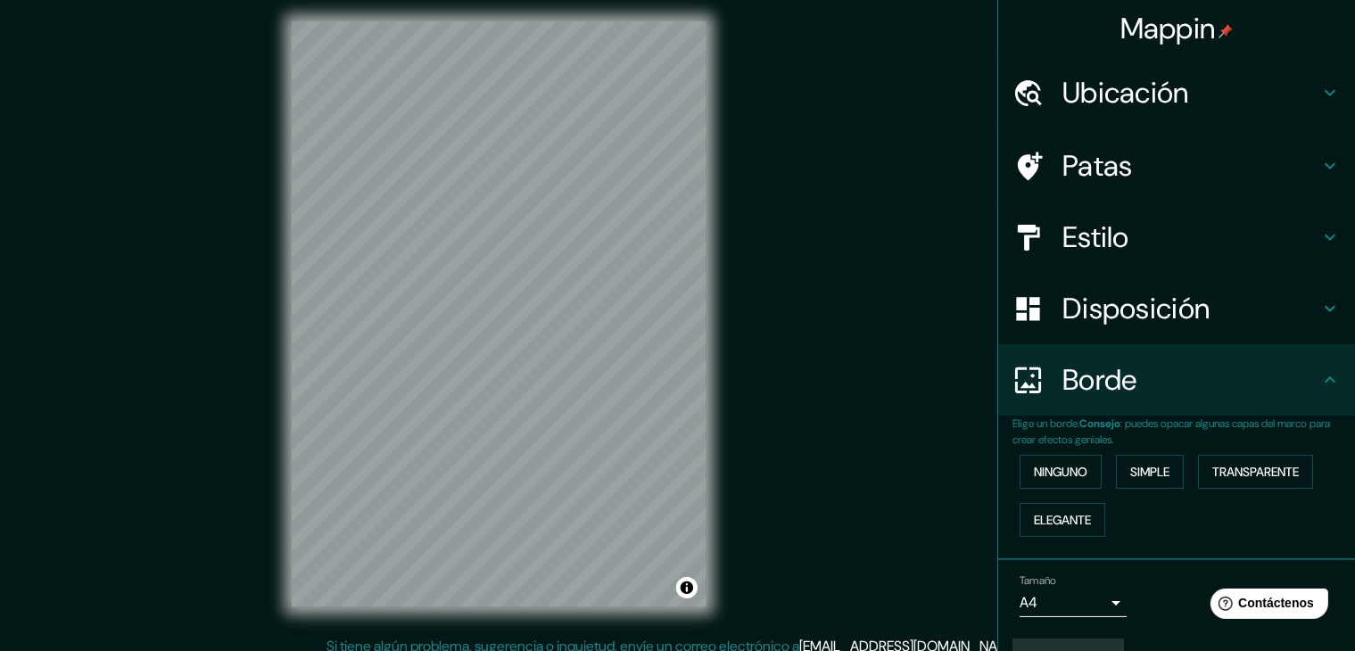
scroll to position [0, 0]
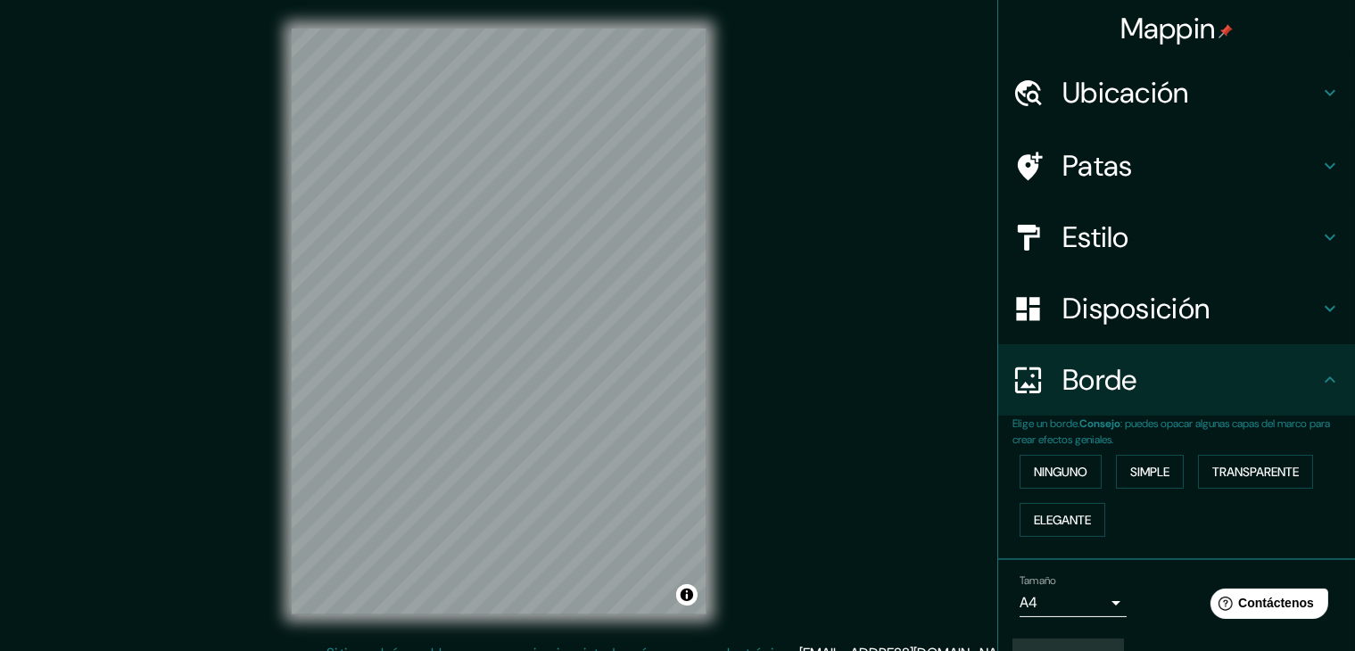
click at [1153, 29] on font "Mappin" at bounding box center [1168, 28] width 95 height 37
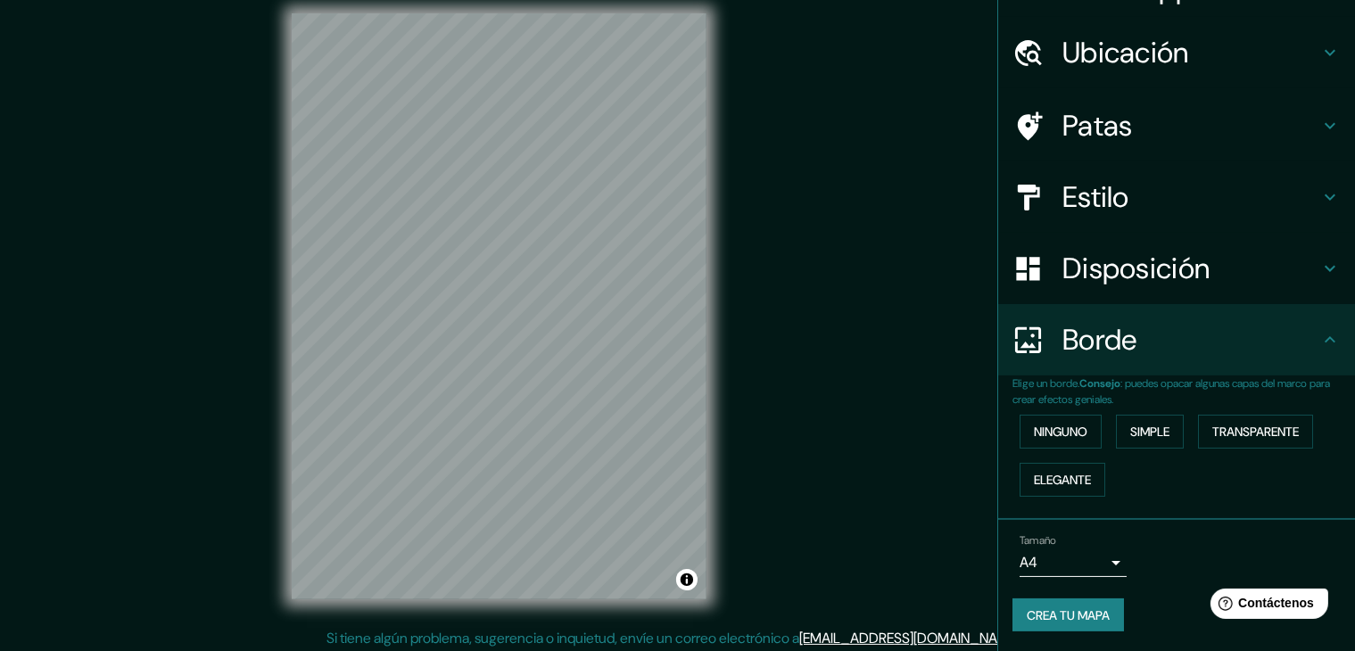
scroll to position [21, 0]
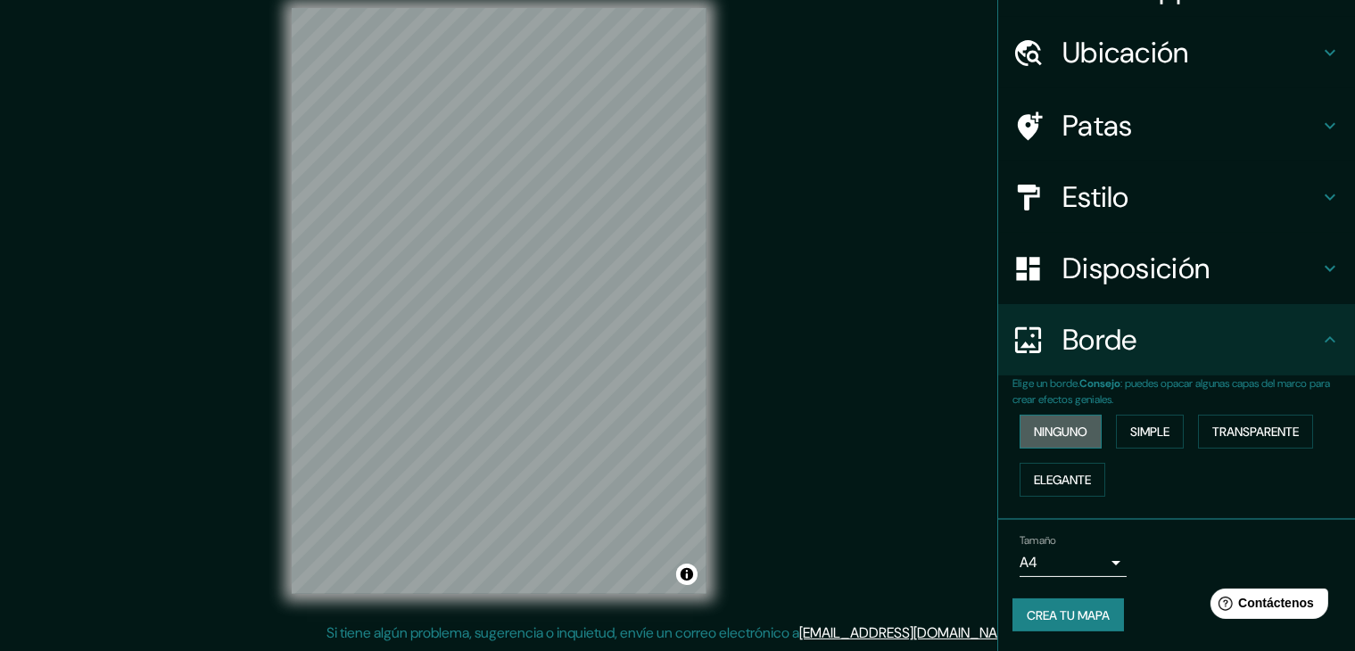
click at [1059, 418] on button "Ninguno" at bounding box center [1061, 432] width 82 height 34
click at [1040, 561] on body "Mappin Ubicación Patas Estilo Disposición Borde Elige un borde. Consejo : puede…" at bounding box center [677, 304] width 1355 height 651
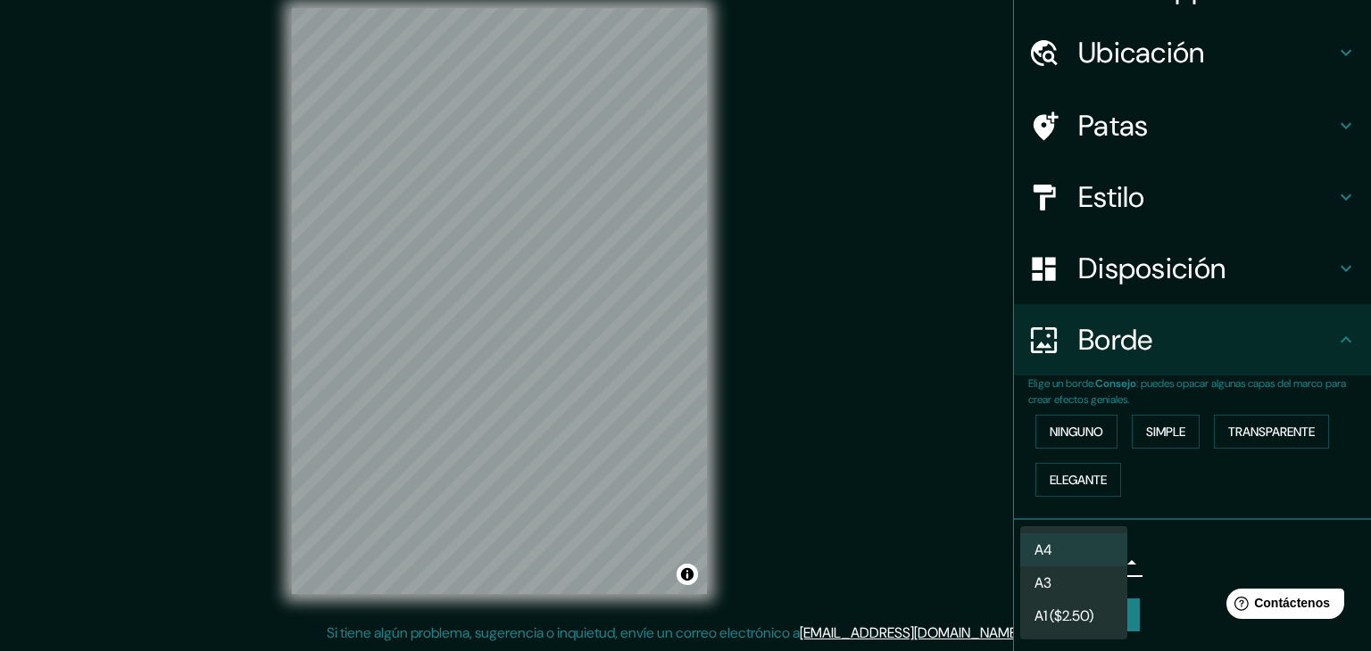
click at [1063, 554] on li "A4" at bounding box center [1073, 550] width 107 height 33
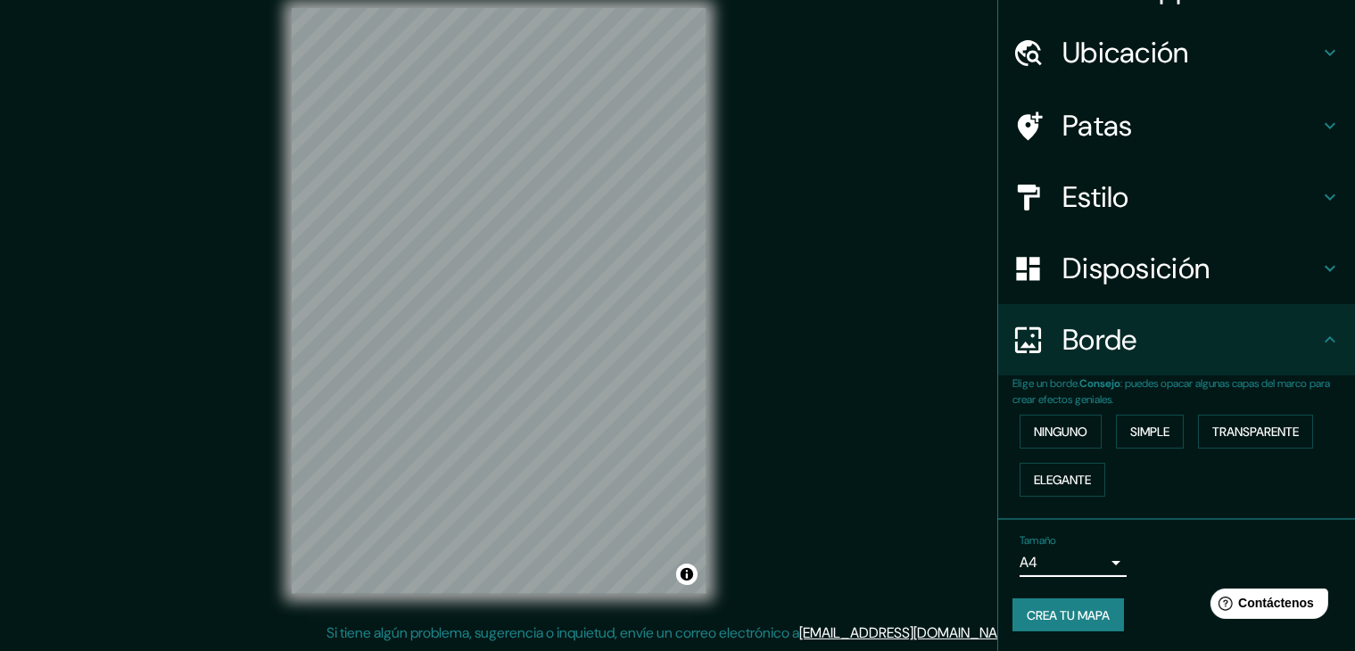
click at [1074, 611] on font "Crea tu mapa" at bounding box center [1068, 616] width 83 height 16
click at [615, 426] on div at bounding box center [614, 422] width 14 height 14
click at [611, 425] on div at bounding box center [610, 421] width 14 height 14
click at [612, 426] on div at bounding box center [614, 422] width 14 height 14
click at [637, 487] on div at bounding box center [641, 488] width 14 height 14
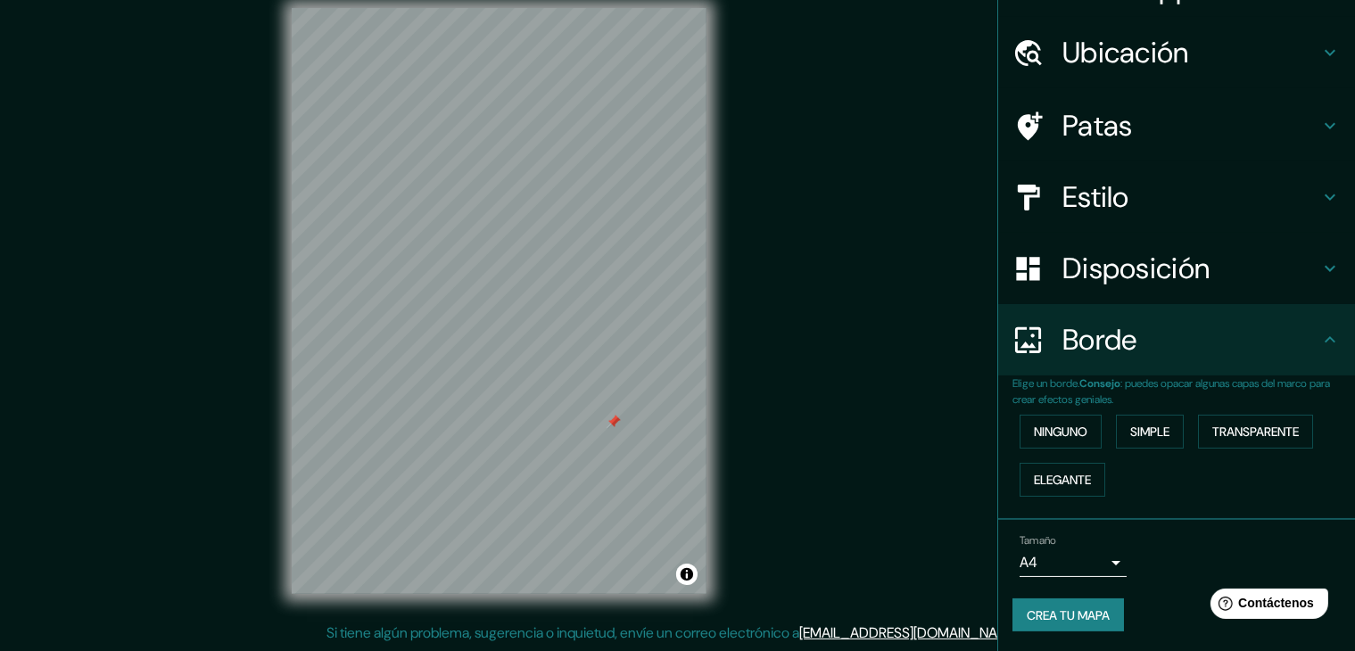
click at [614, 426] on div at bounding box center [614, 422] width 14 height 14
click at [1067, 611] on font "Crea tu mapa" at bounding box center [1068, 616] width 83 height 16
click at [1092, 556] on body "Mappin Ubicación Patas Estilo Disposición Borde Elige un borde. Consejo : puede…" at bounding box center [677, 304] width 1355 height 651
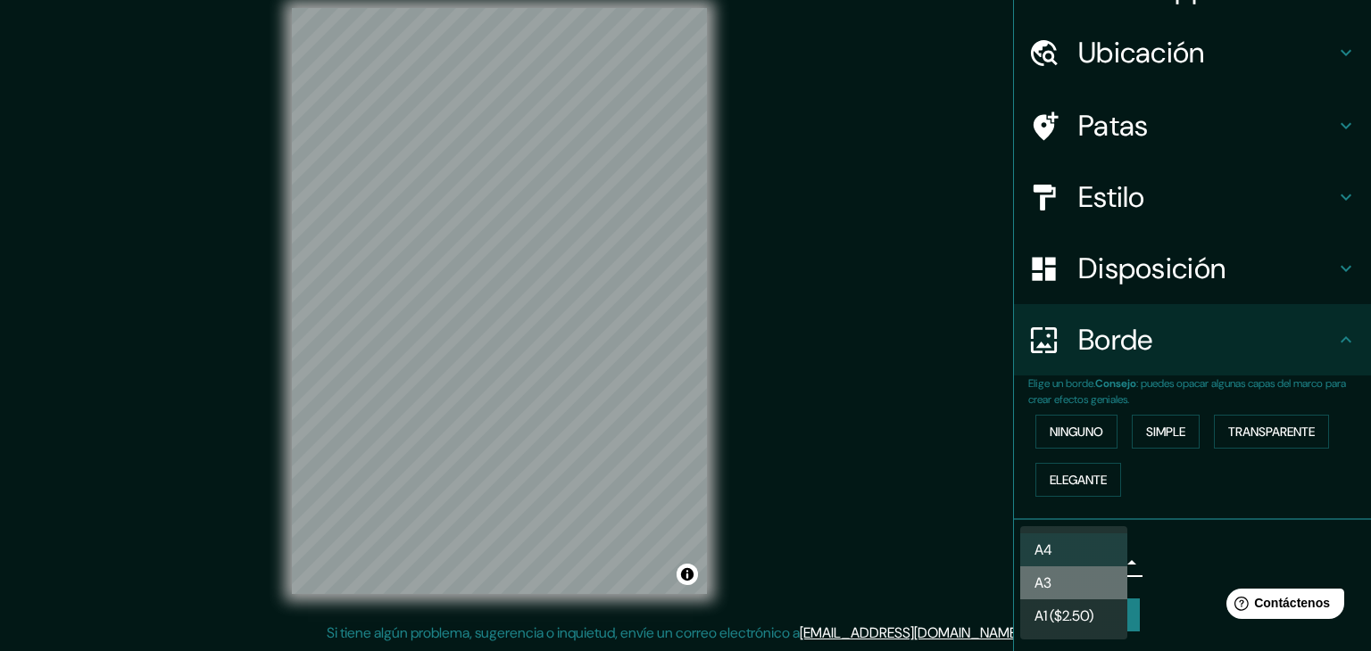
click at [1065, 583] on li "A3" at bounding box center [1073, 583] width 107 height 33
type input "a4"
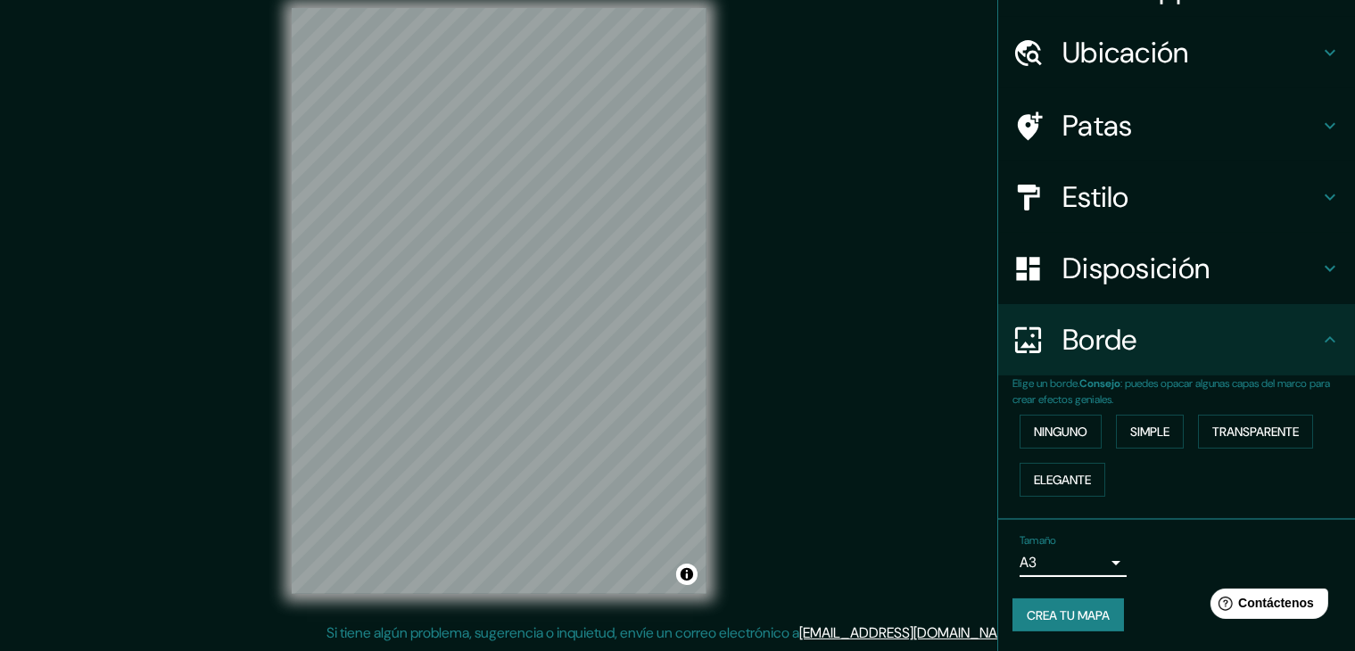
click at [1077, 609] on font "Crea tu mapa" at bounding box center [1068, 616] width 83 height 16
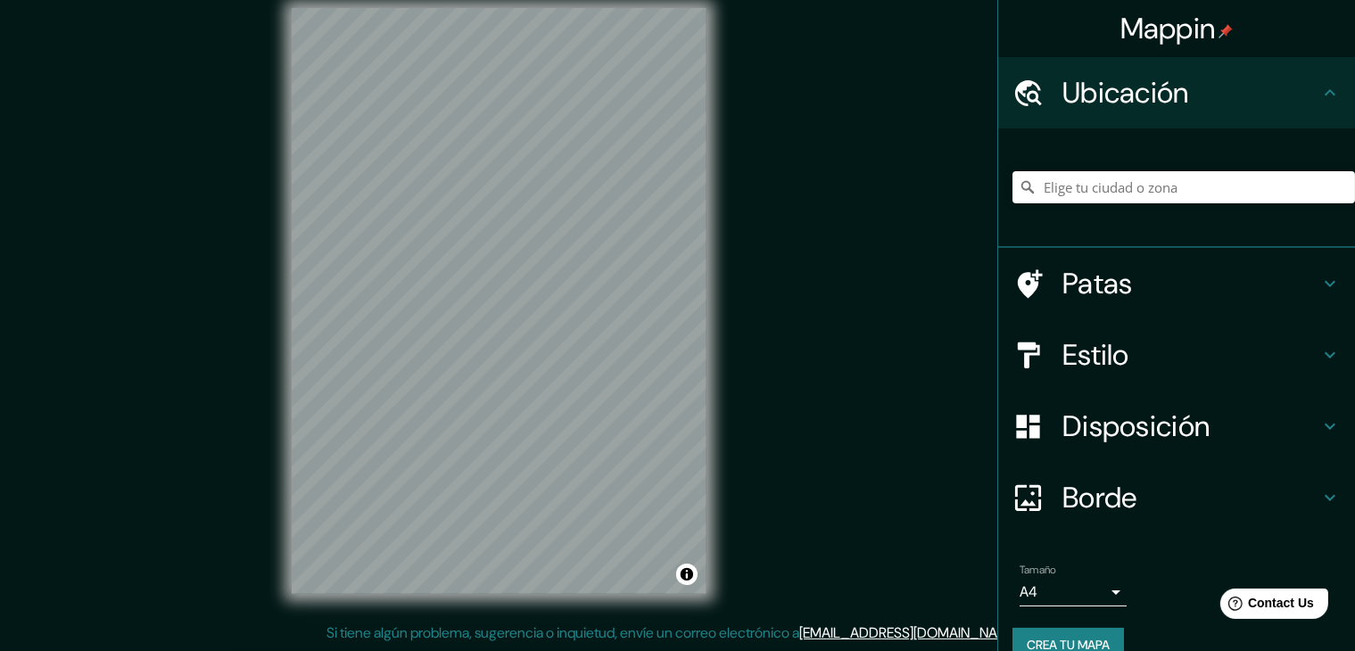
click at [764, 251] on div "Mappin Ubicación Patas Estilo Disposición Borde Elige un borde. Consejo : puede…" at bounding box center [677, 315] width 1355 height 672
click at [811, 147] on div "Mappin Ubicación Patas Estilo Disposición Borde Elige un borde. Consejo : puede…" at bounding box center [677, 315] width 1355 height 672
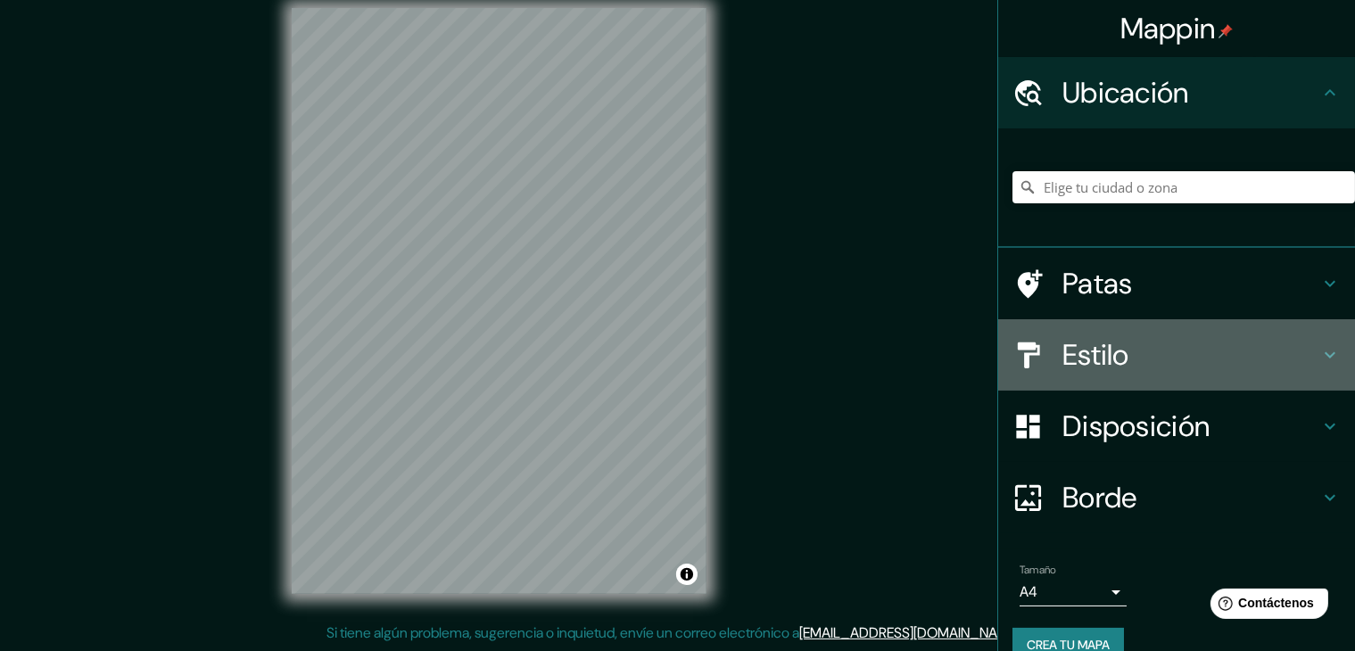
click at [1169, 353] on h4 "Estilo" at bounding box center [1191, 355] width 257 height 36
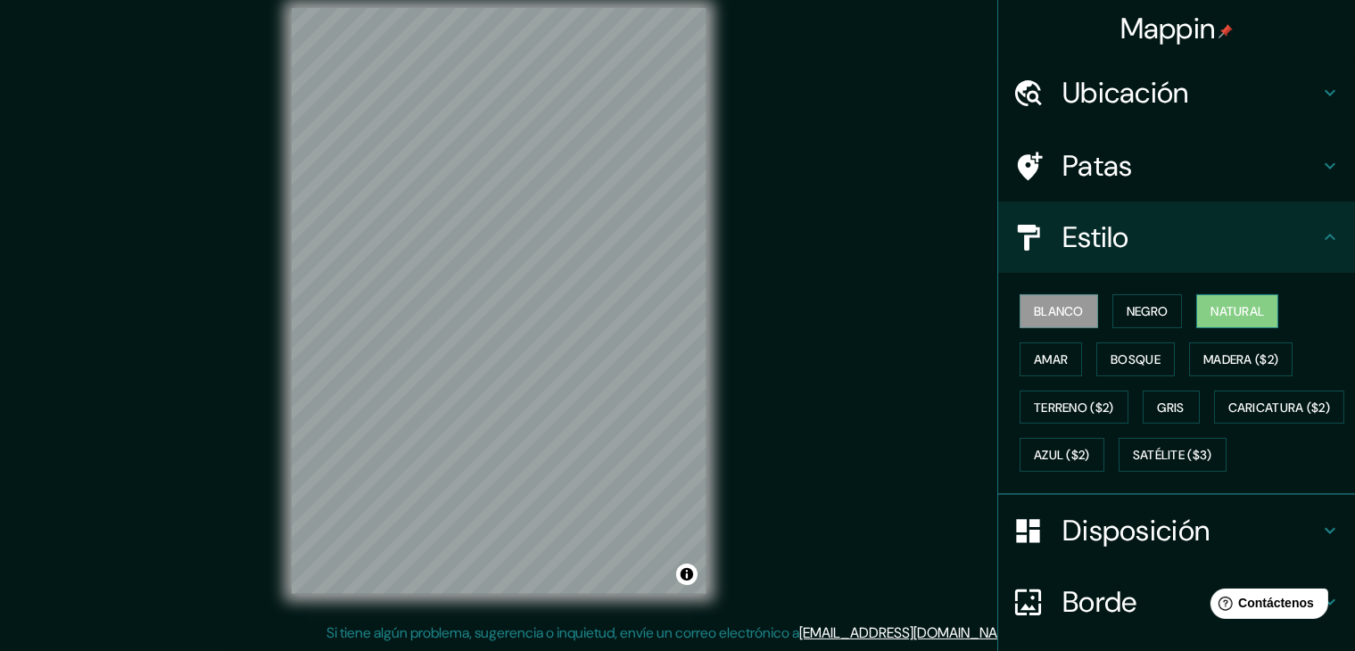
click at [1211, 305] on font "Natural" at bounding box center [1238, 311] width 54 height 16
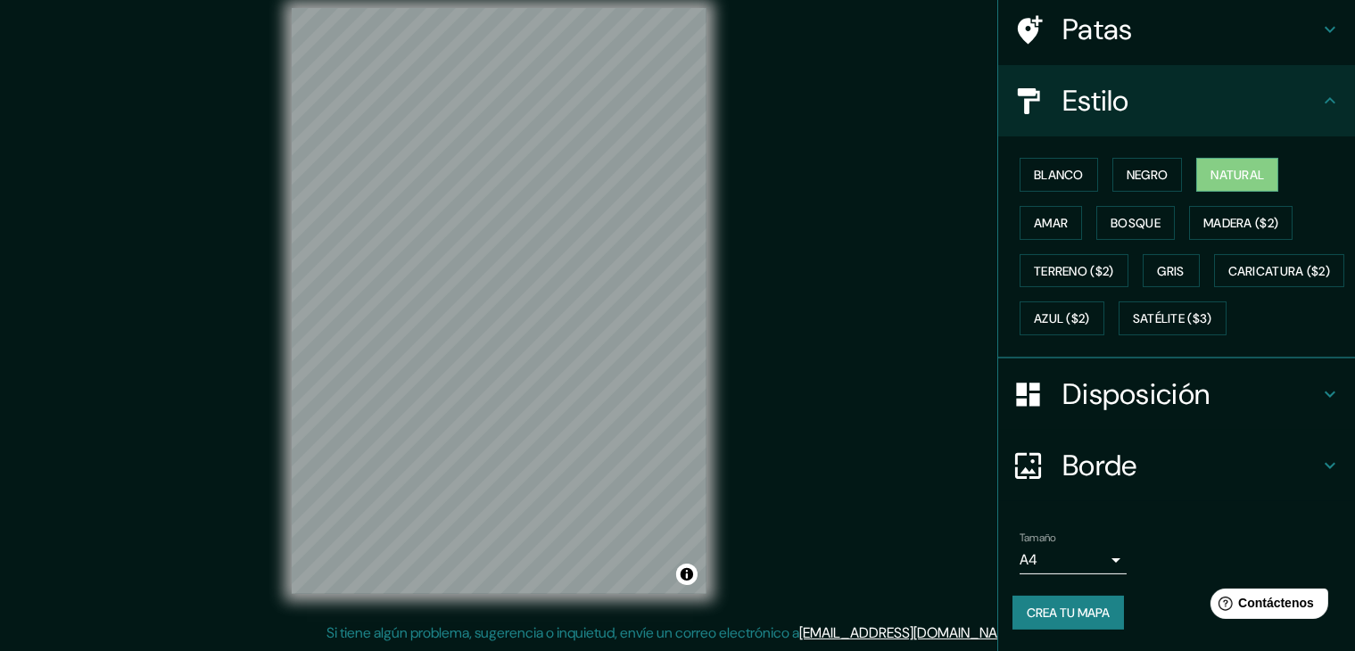
scroll to position [180, 0]
click at [1088, 610] on font "Crea tu mapa" at bounding box center [1068, 613] width 83 height 16
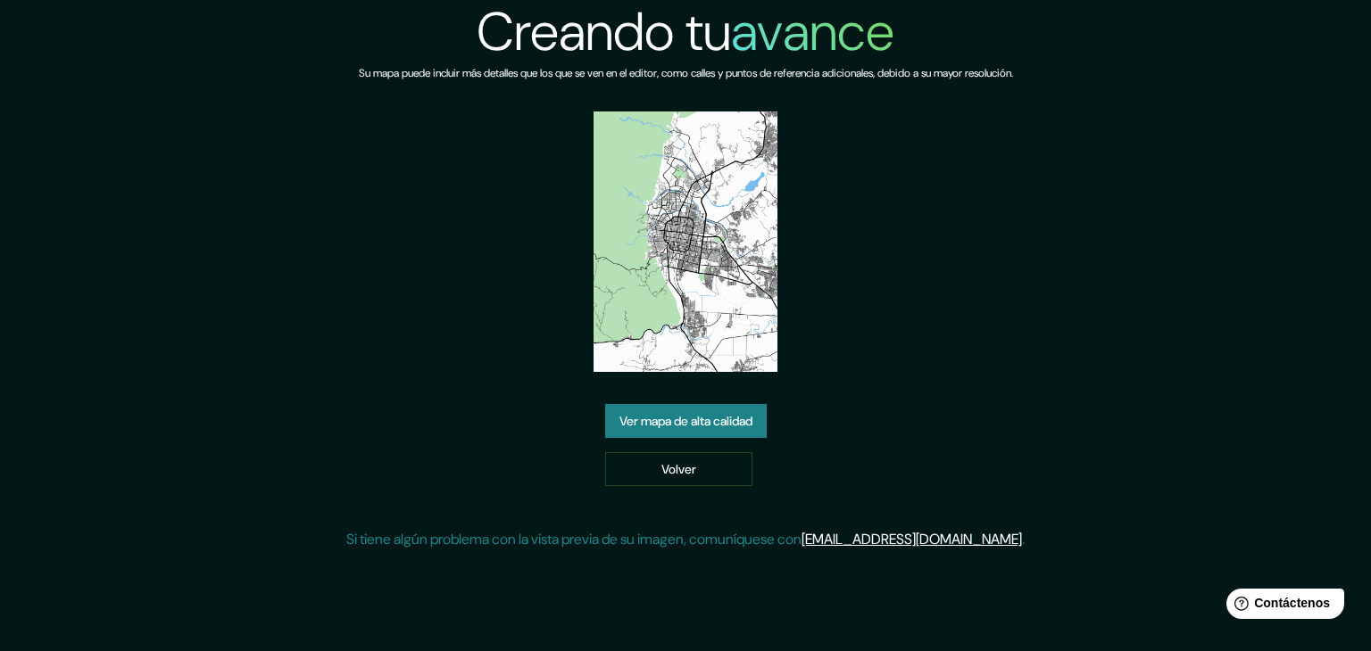
click at [678, 414] on font "Ver mapa de alta calidad" at bounding box center [685, 421] width 133 height 16
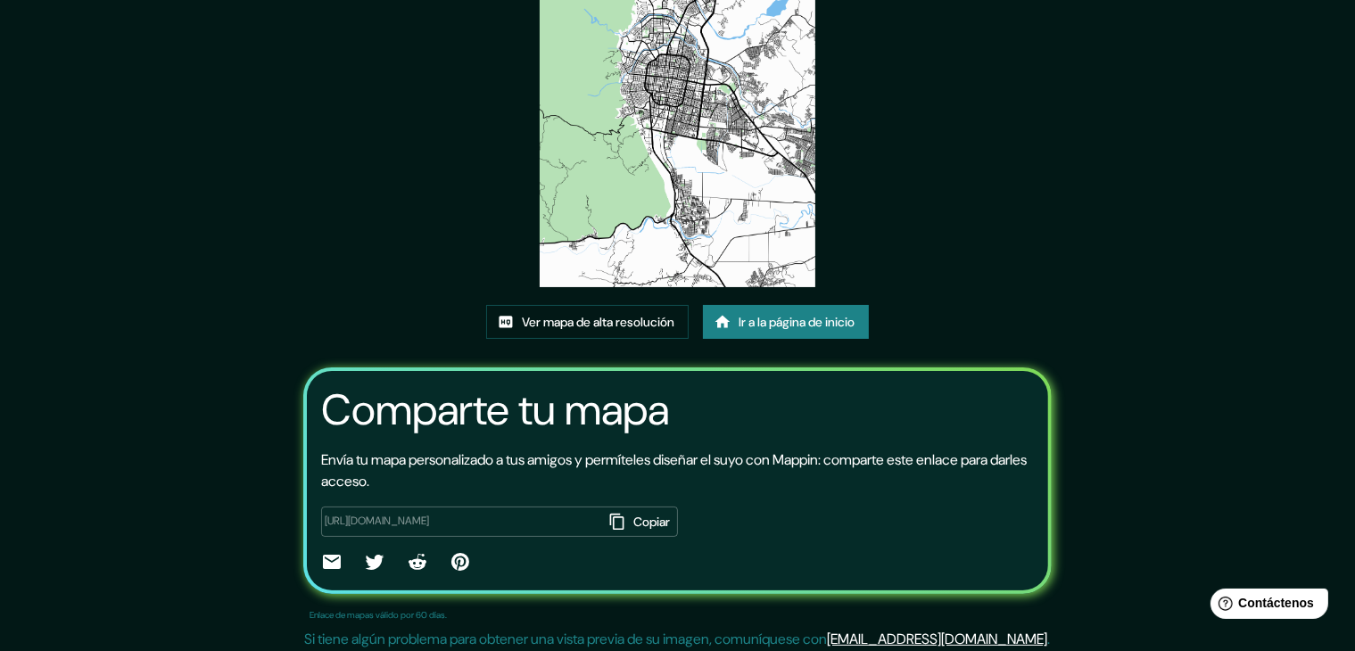
scroll to position [187, 0]
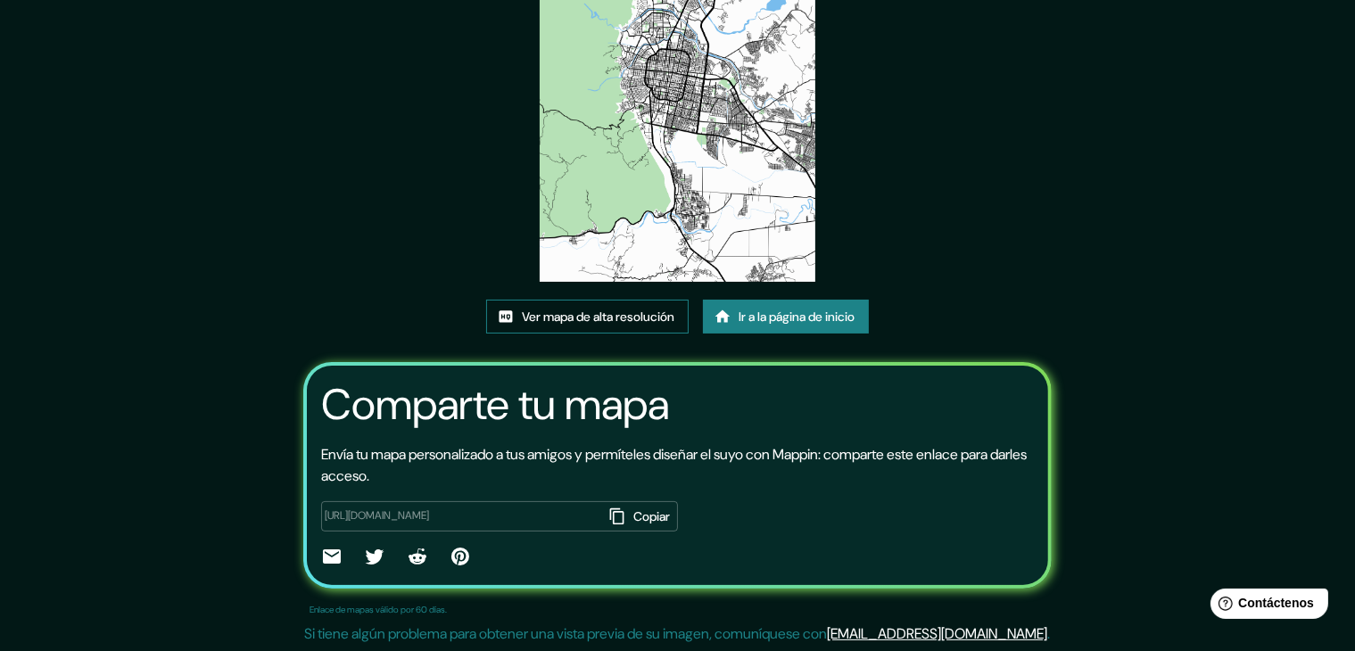
click at [629, 319] on font "Ver mapa de alta resolución" at bounding box center [598, 317] width 153 height 16
